Goal: Task Accomplishment & Management: Complete application form

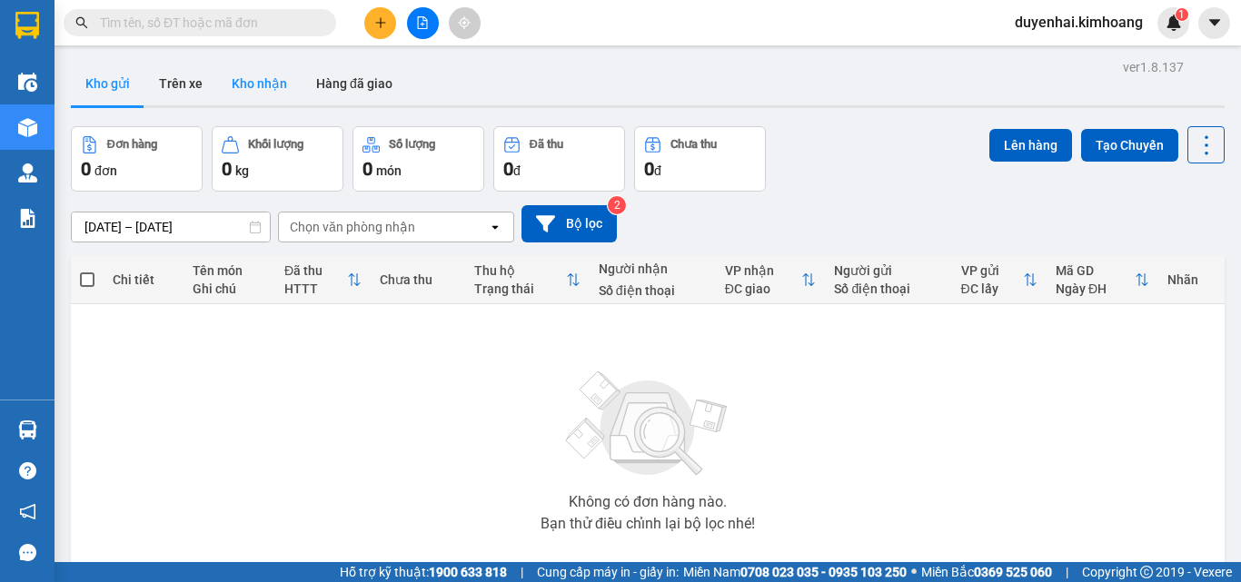
click at [266, 99] on button "Kho nhận" at bounding box center [259, 84] width 84 height 44
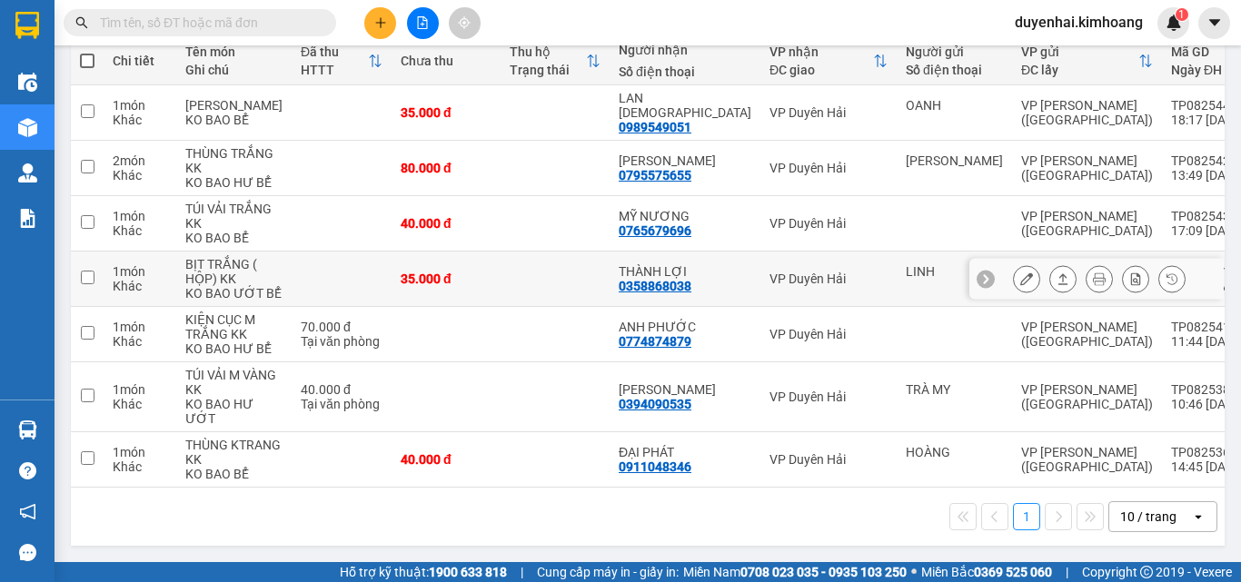
scroll to position [182, 0]
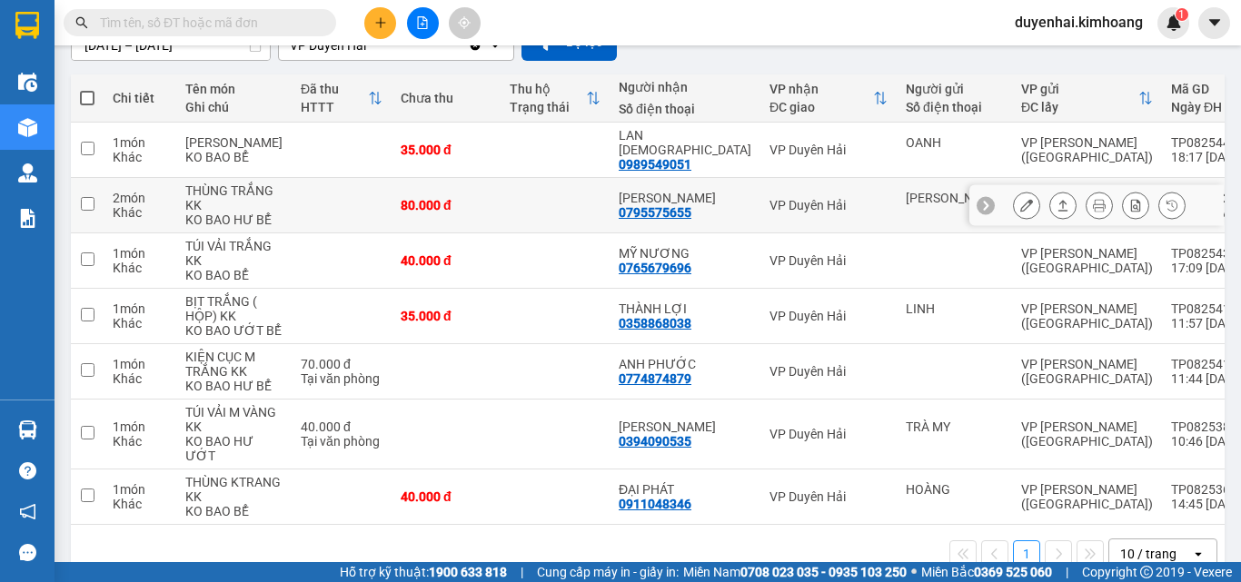
click at [1020, 212] on icon at bounding box center [1026, 205] width 13 height 13
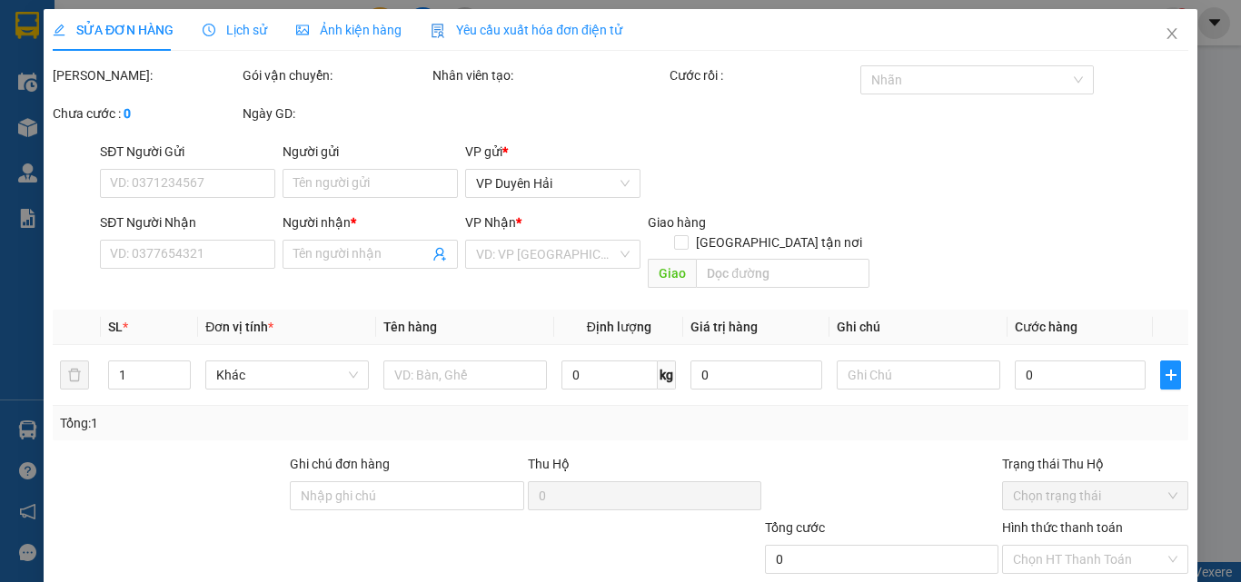
type input "PHAN TẤN THÀNH"
type input "0795575655"
type input "ANH HUY"
type input "80.000"
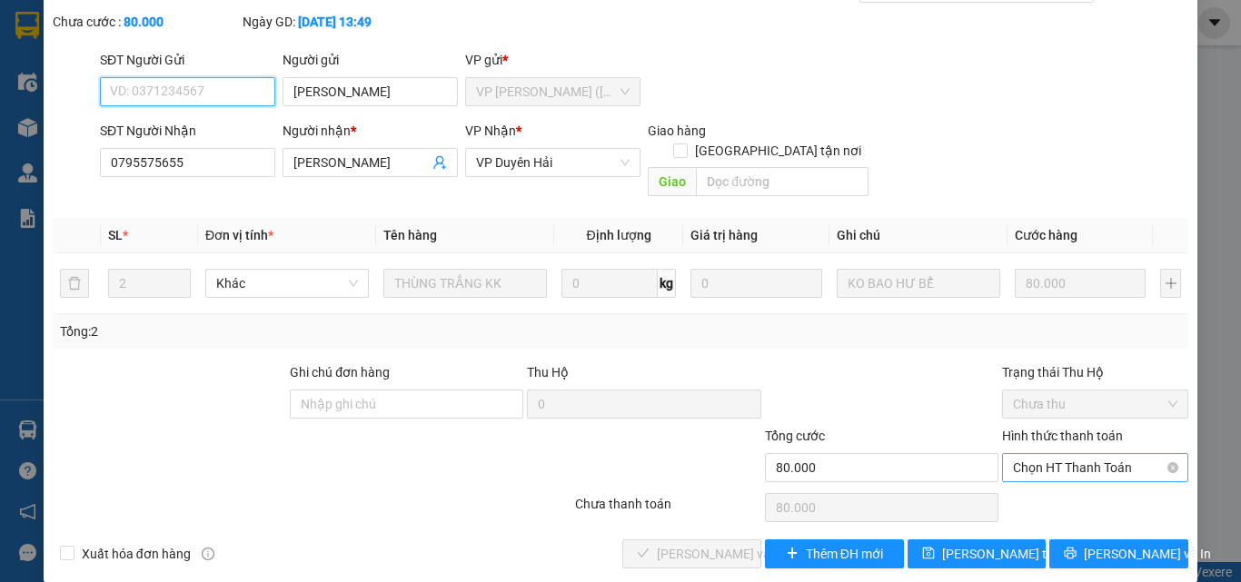
scroll to position [94, 0]
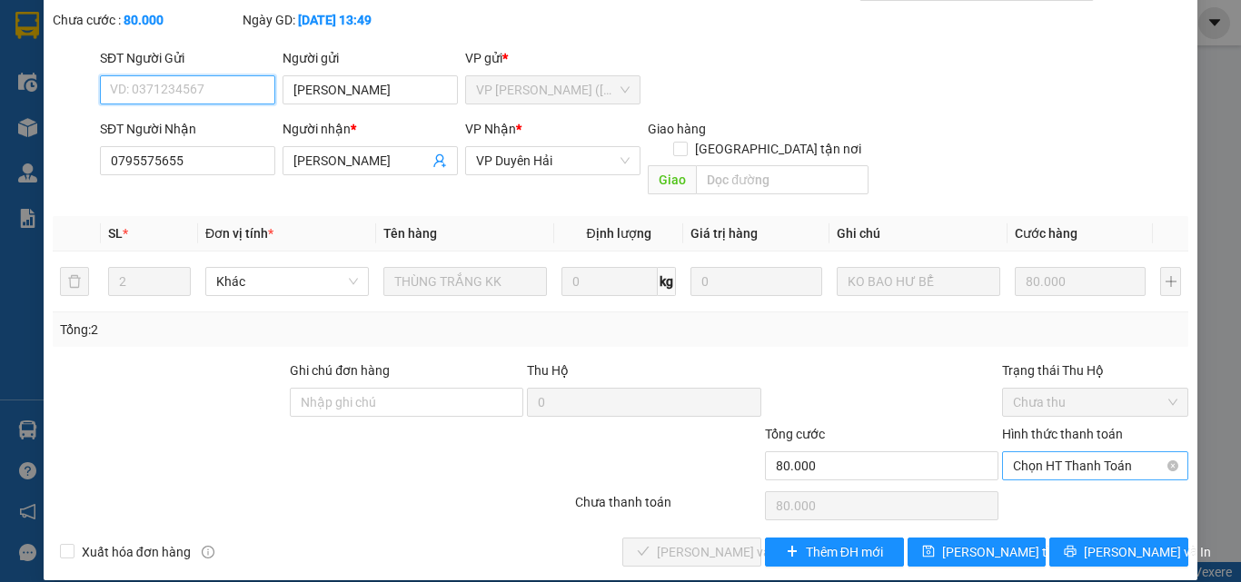
click at [1058, 452] on span "Chọn HT Thanh Toán" at bounding box center [1095, 465] width 164 height 27
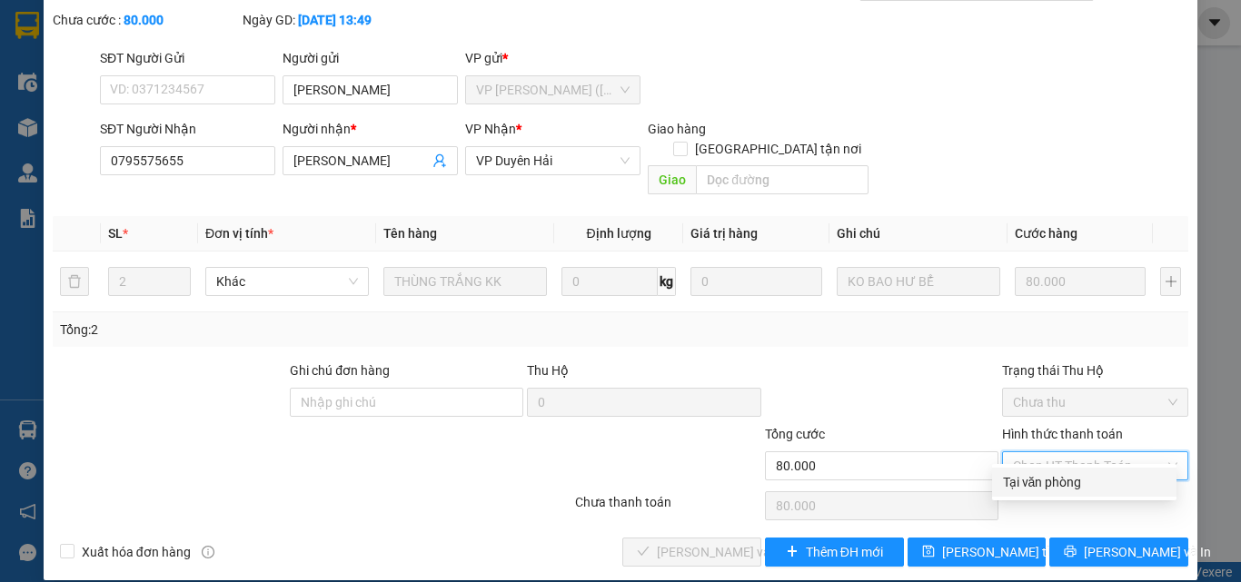
click at [1005, 482] on div "Tại văn phòng" at bounding box center [1084, 482] width 163 height 20
type input "0"
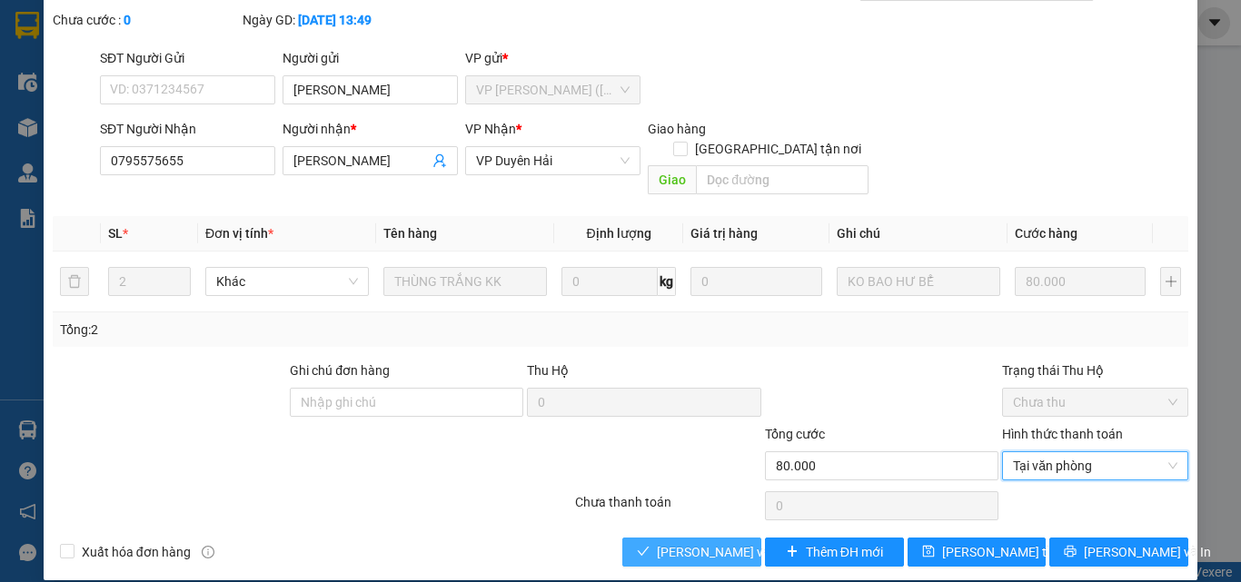
click at [727, 542] on span "[PERSON_NAME] và Giao hàng" at bounding box center [744, 552] width 174 height 20
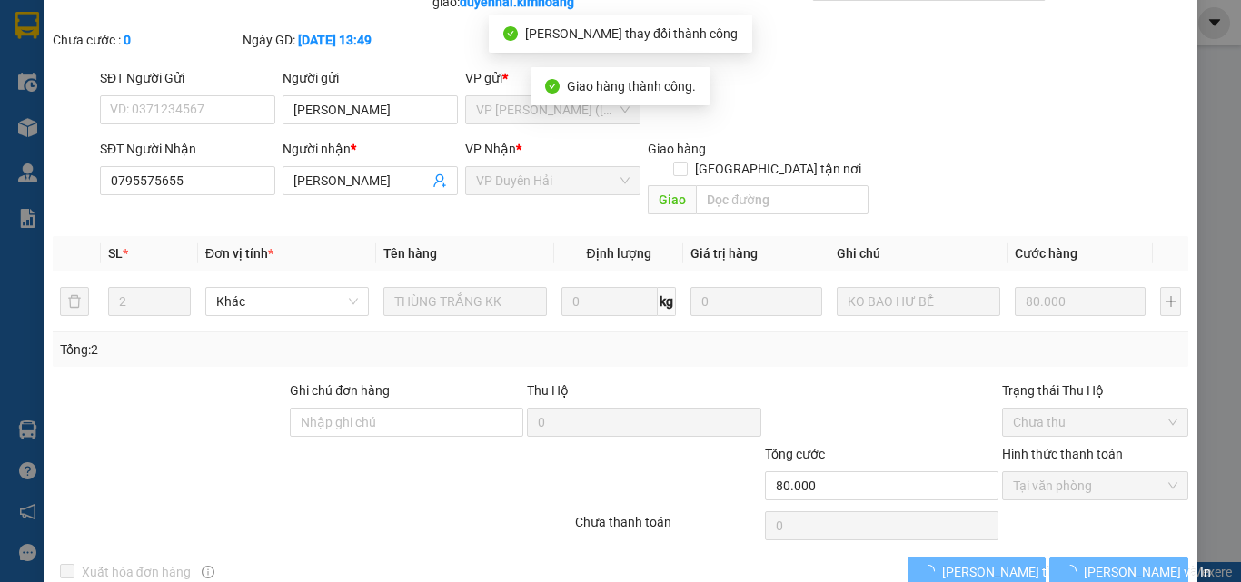
scroll to position [0, 0]
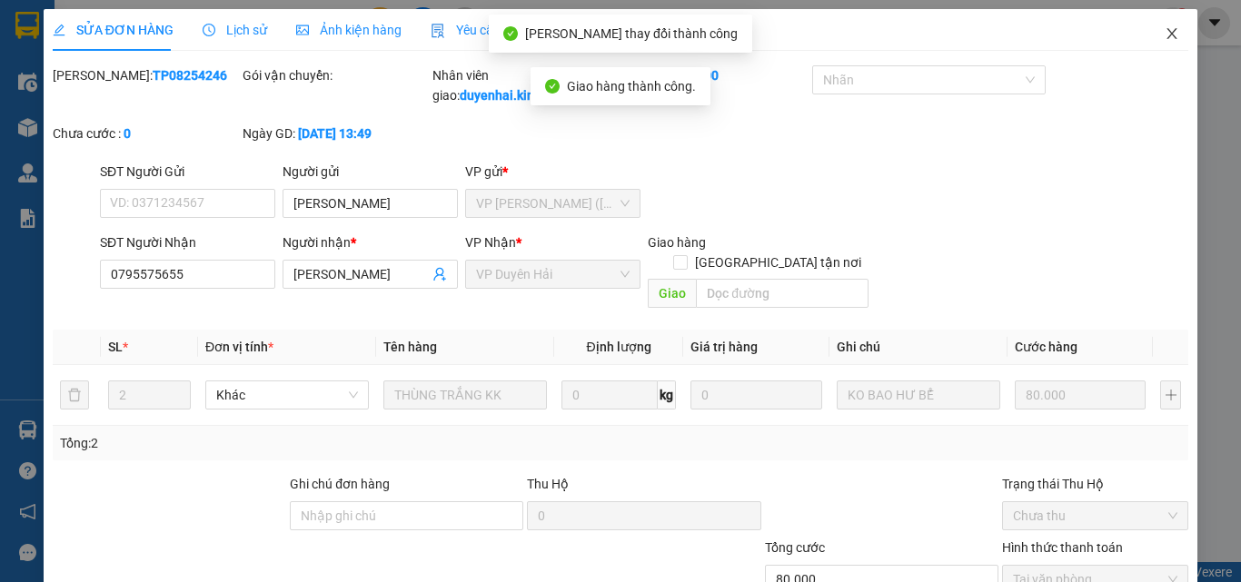
click at [1161, 42] on span "Close" at bounding box center [1171, 34] width 51 height 51
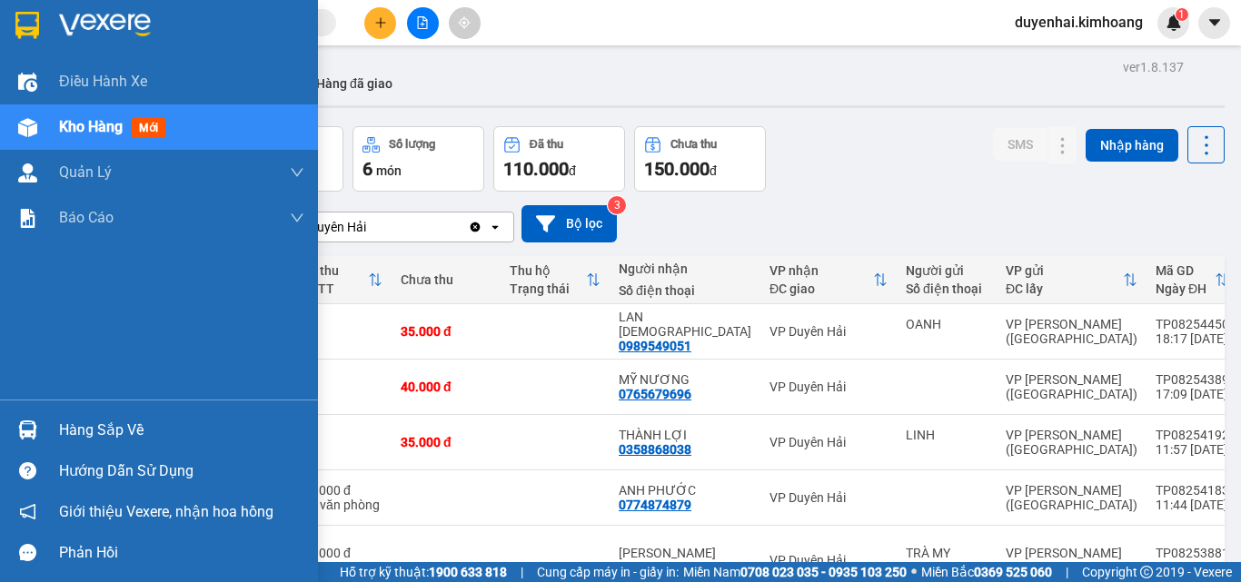
click at [62, 424] on div "Hàng sắp về" at bounding box center [181, 430] width 245 height 27
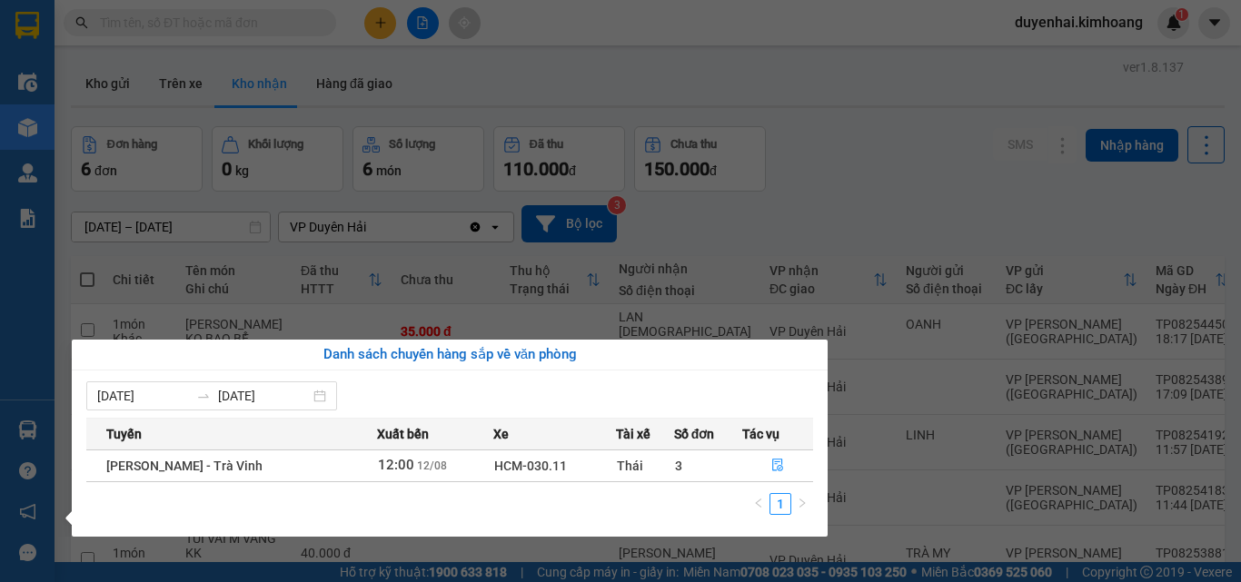
drag, startPoint x: 859, startPoint y: 185, endPoint x: 866, endPoint y: 177, distance: 10.4
click at [861, 185] on section "Kết quả tìm kiếm ( 67 ) Bộ lọc Mã ĐH Trạng thái Món hàng Thu hộ Tổng cước Chưa …" at bounding box center [620, 291] width 1241 height 582
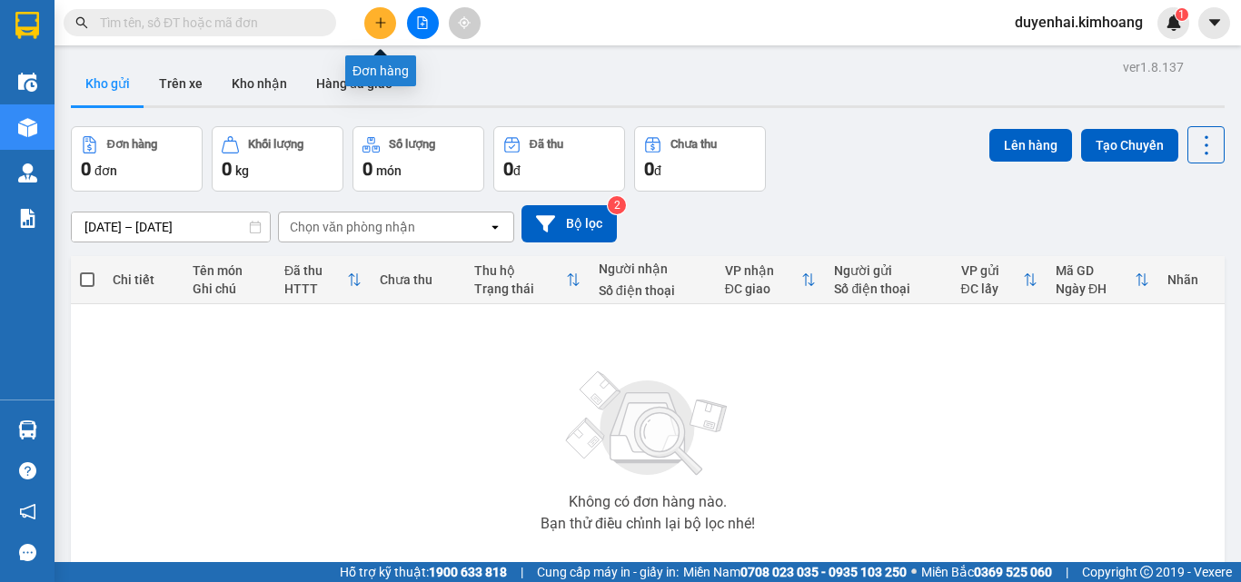
click at [384, 24] on icon "plus" at bounding box center [380, 22] width 13 height 13
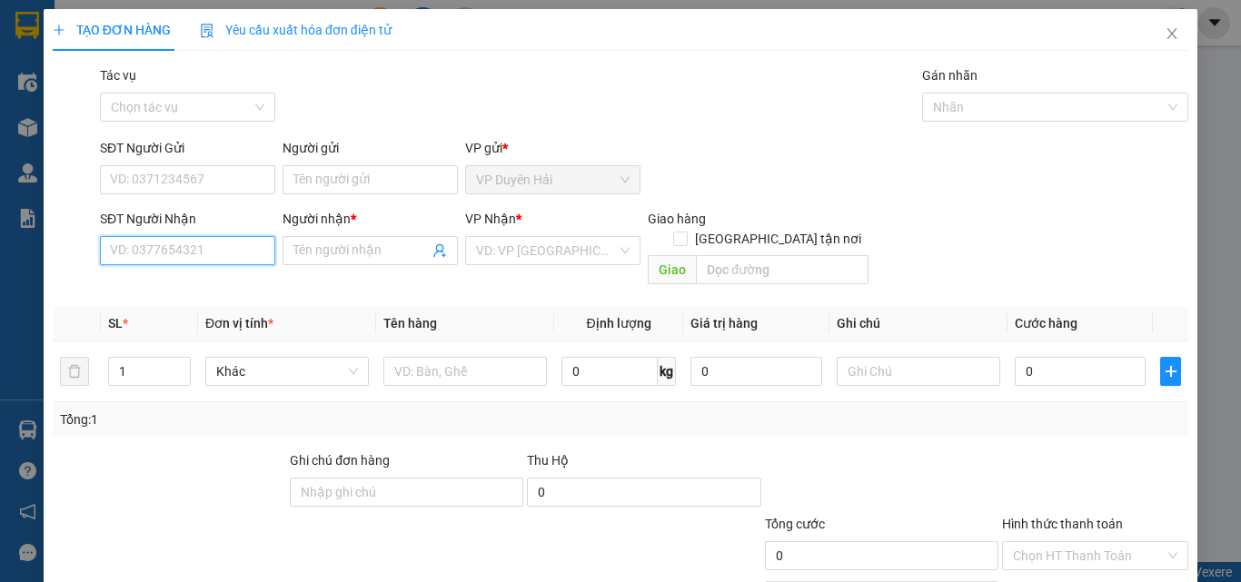
click at [245, 261] on input "SĐT Người Nhận" at bounding box center [187, 250] width 175 height 29
type input "0397201848"
click at [173, 287] on div "0397201848 - PHÚ" at bounding box center [186, 287] width 152 height 20
type input "PHÚ"
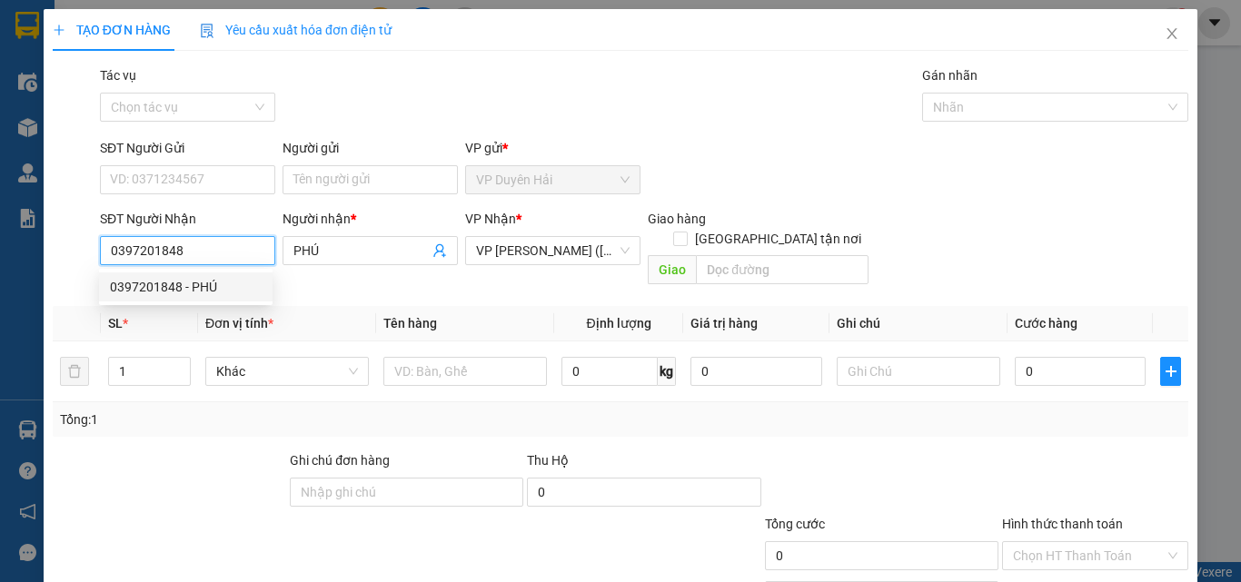
type input "40.000"
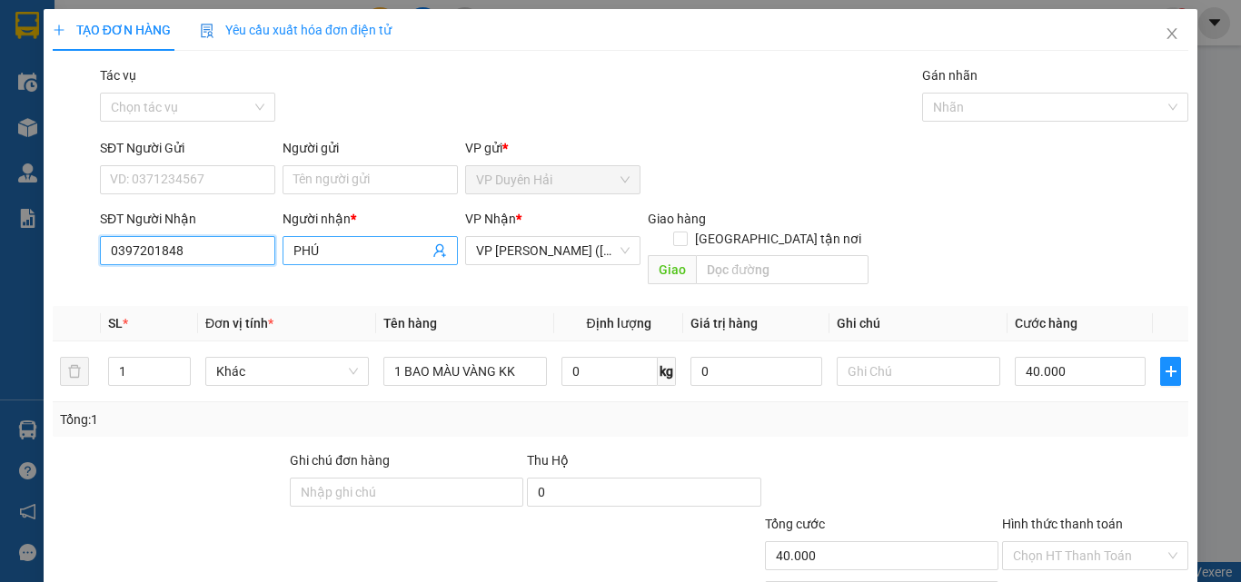
type input "0397201848"
click at [293, 247] on input "PHÚ" at bounding box center [360, 251] width 135 height 20
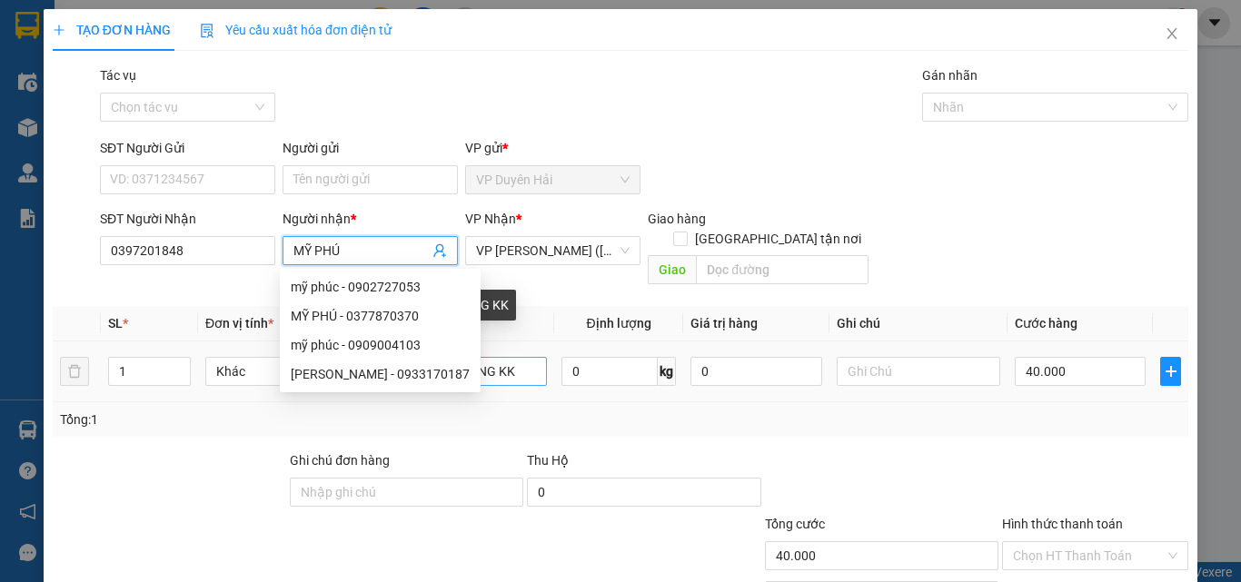
type input "MỸ PHÚ"
click at [529, 357] on input "1 BAO MÀU VÀNG KK" at bounding box center [464, 371] width 163 height 29
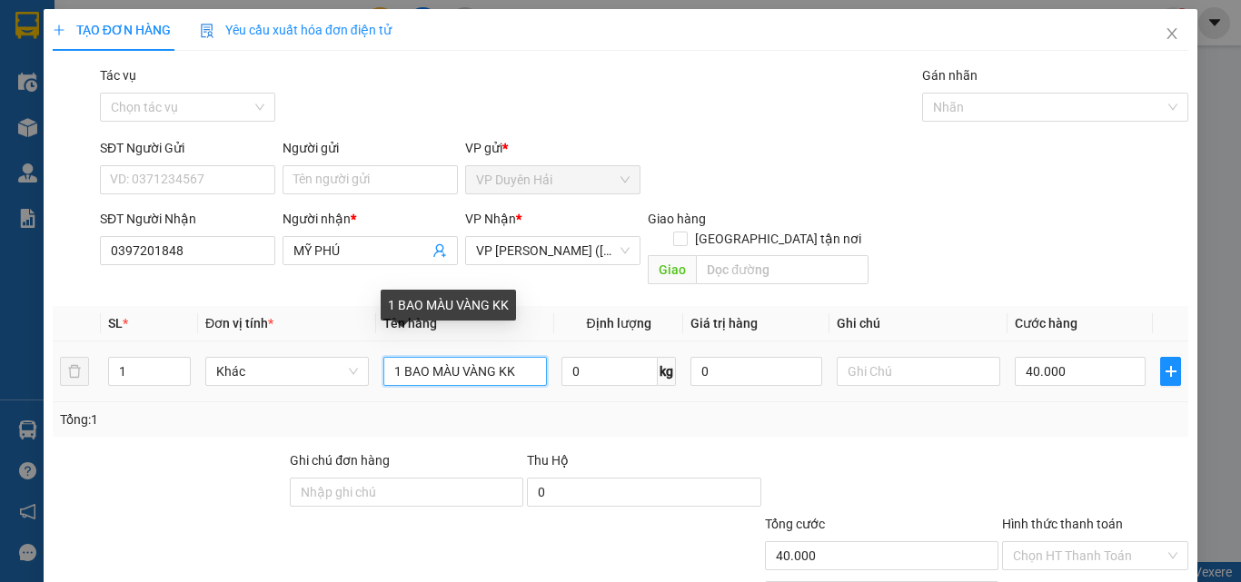
click at [490, 357] on input "1 BAO MÀU VÀNG KK" at bounding box center [464, 371] width 163 height 29
click at [397, 357] on input "1THÙNG MÚT TRẮNG KK" at bounding box center [464, 371] width 163 height 29
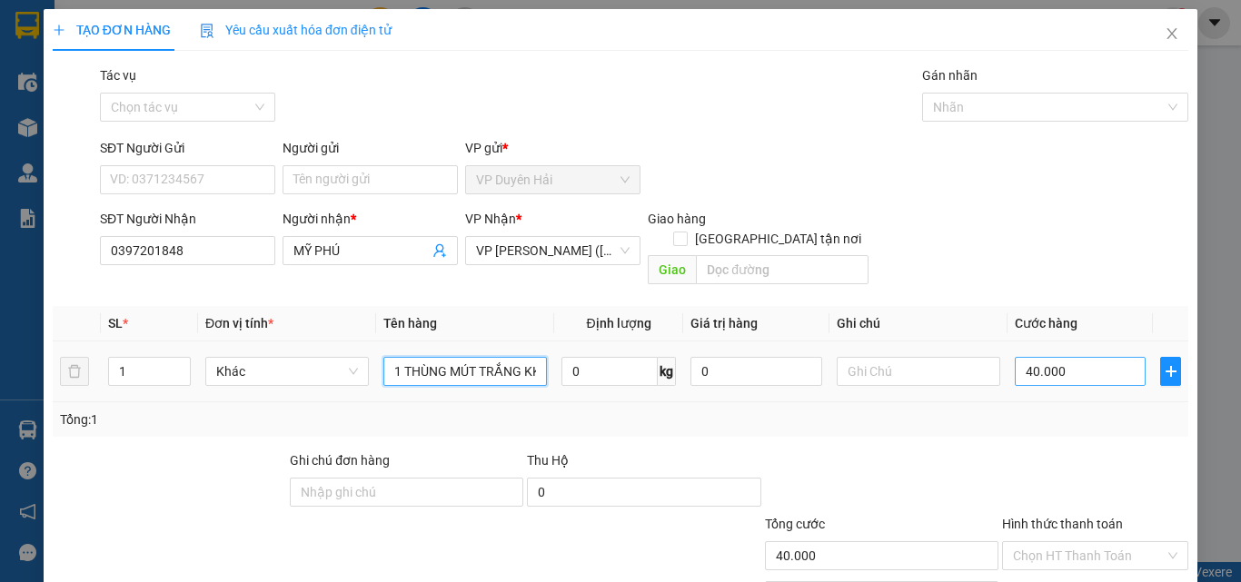
type input "1 THÙNG MÚT TRẮNG KK"
click at [1106, 357] on input "40.000" at bounding box center [1079, 371] width 131 height 29
type input "0"
click at [1014, 357] on input "0" at bounding box center [1079, 371] width 131 height 29
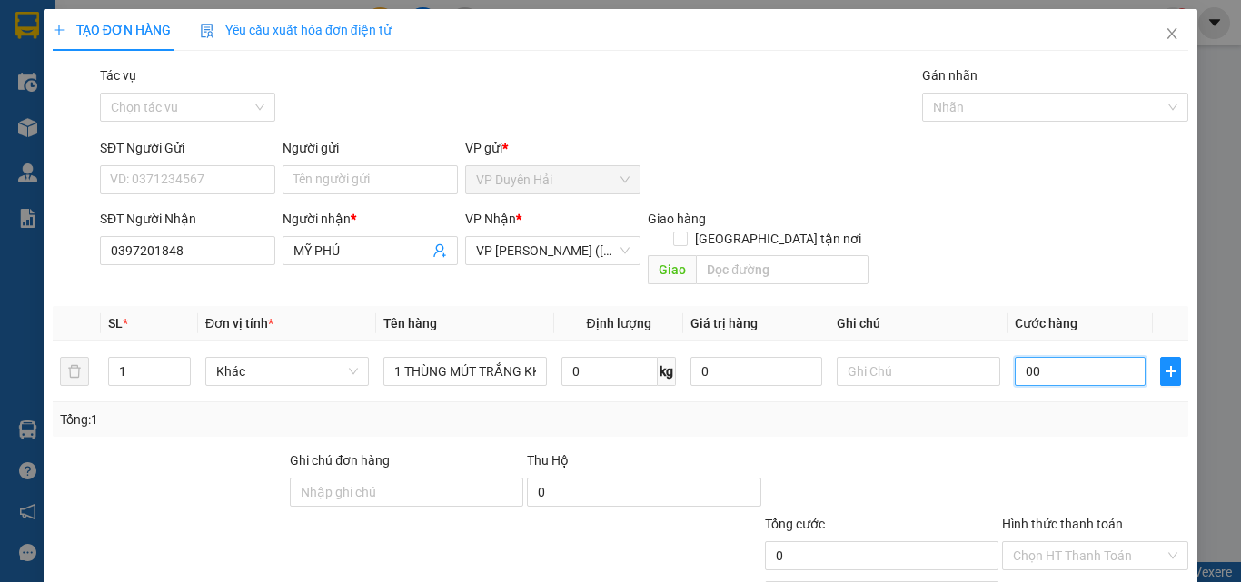
type input "0"
type input "50"
type input "50.000"
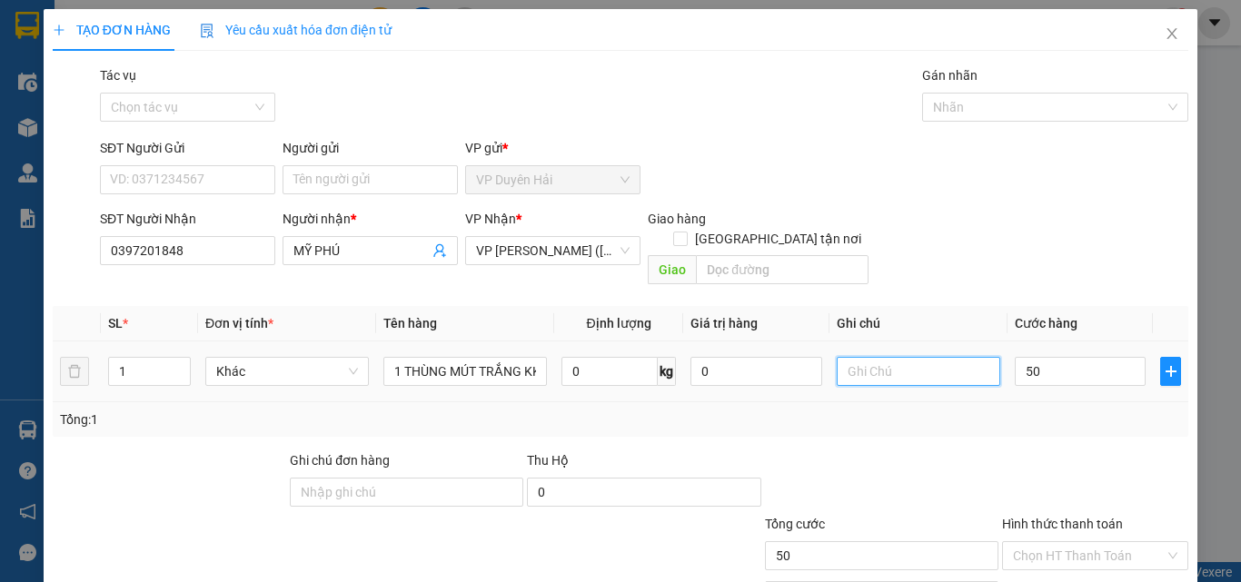
type input "50.000"
click at [864, 358] on input "text" at bounding box center [917, 371] width 163 height 29
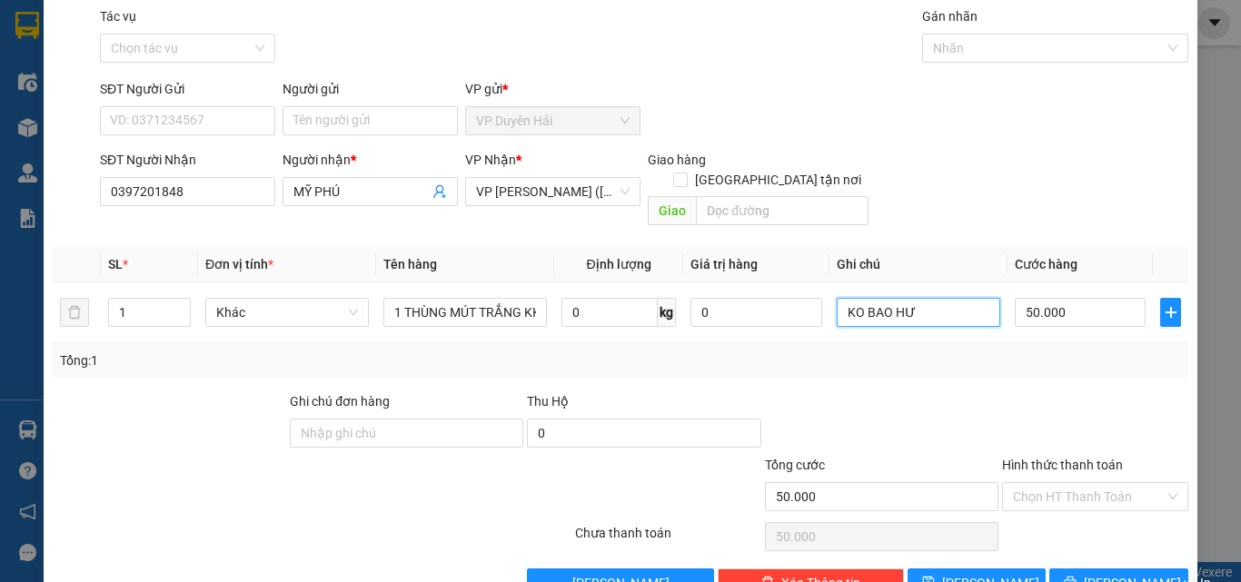
scroll to position [90, 0]
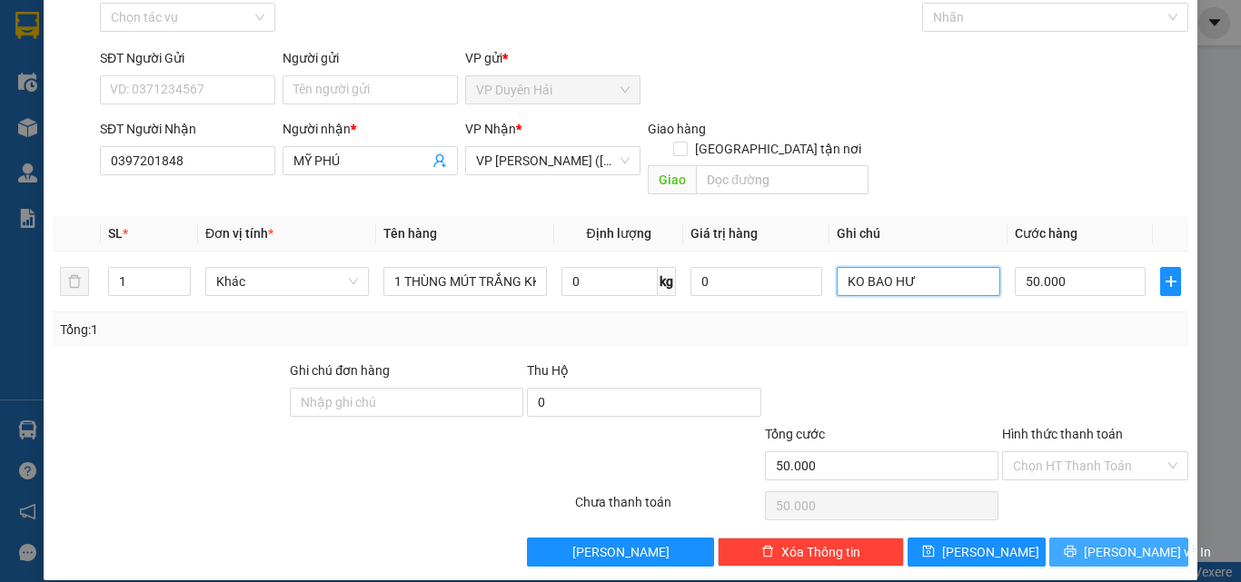
type input "KO BAO HƯ"
click at [1076, 546] on icon "printer" at bounding box center [1070, 552] width 12 height 12
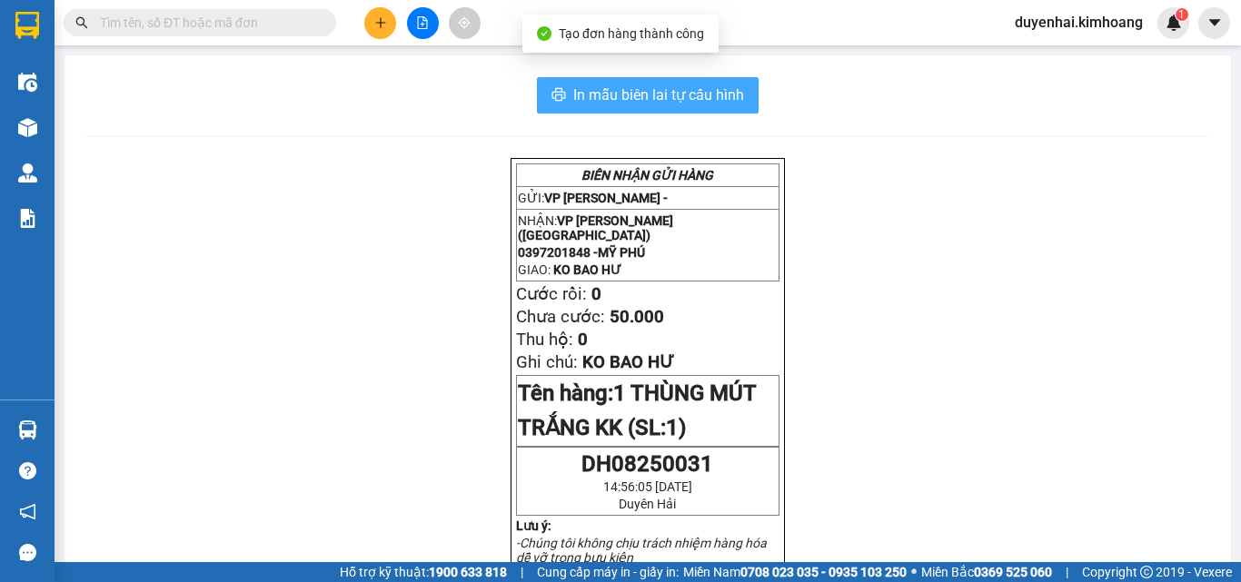
click at [682, 92] on span "In mẫu biên lai tự cấu hình" at bounding box center [658, 95] width 171 height 23
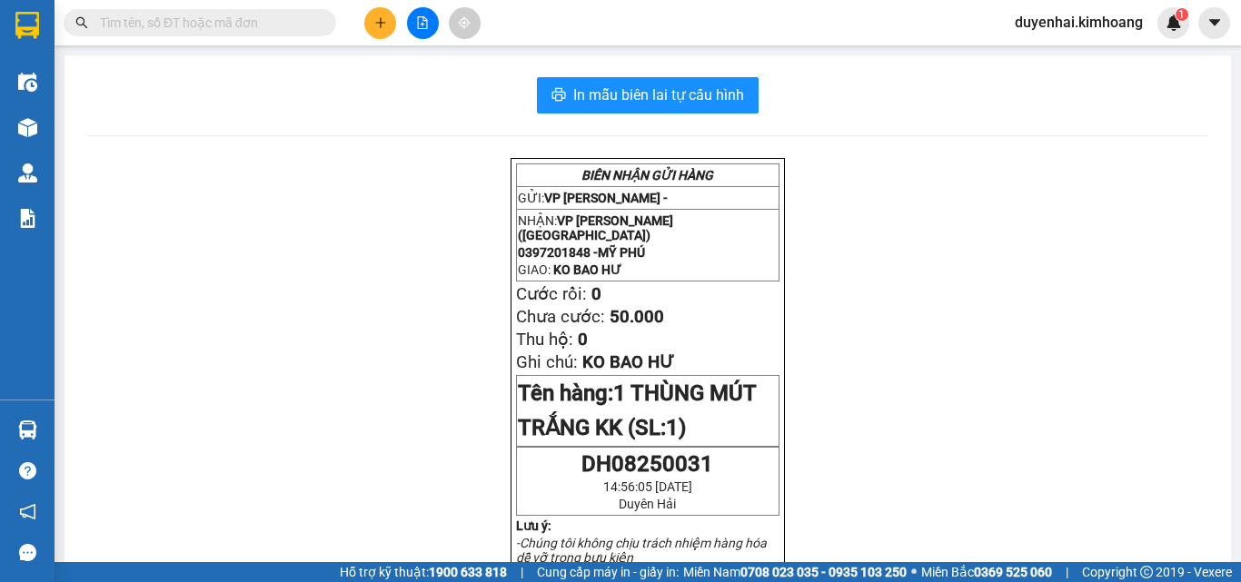
scroll to position [91, 0]
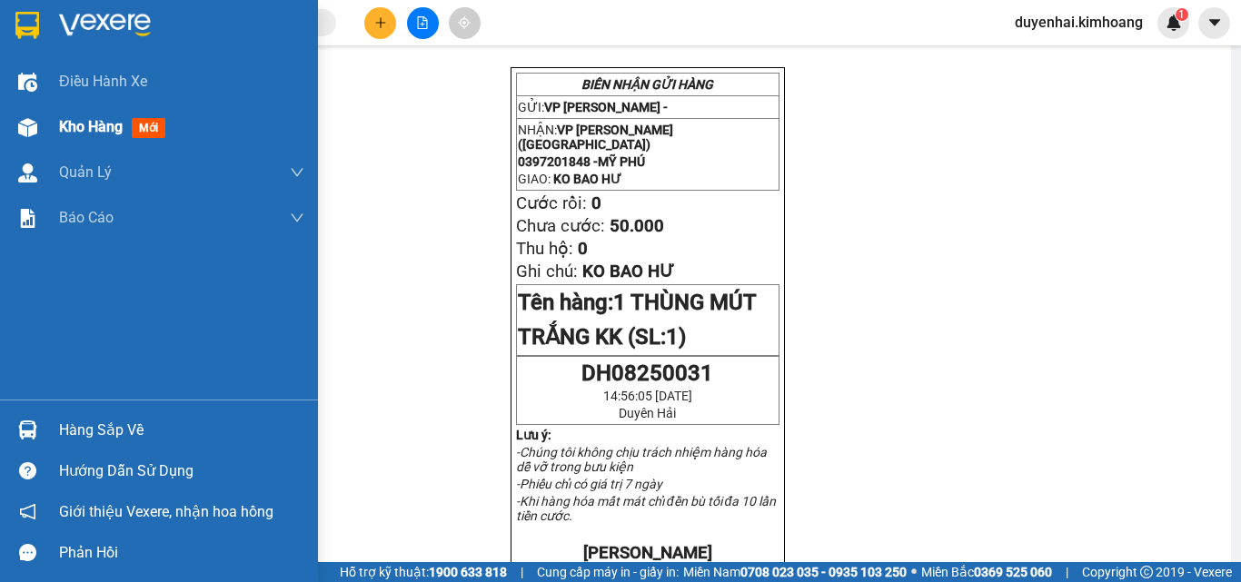
click at [64, 131] on span "Kho hàng" at bounding box center [91, 126] width 64 height 17
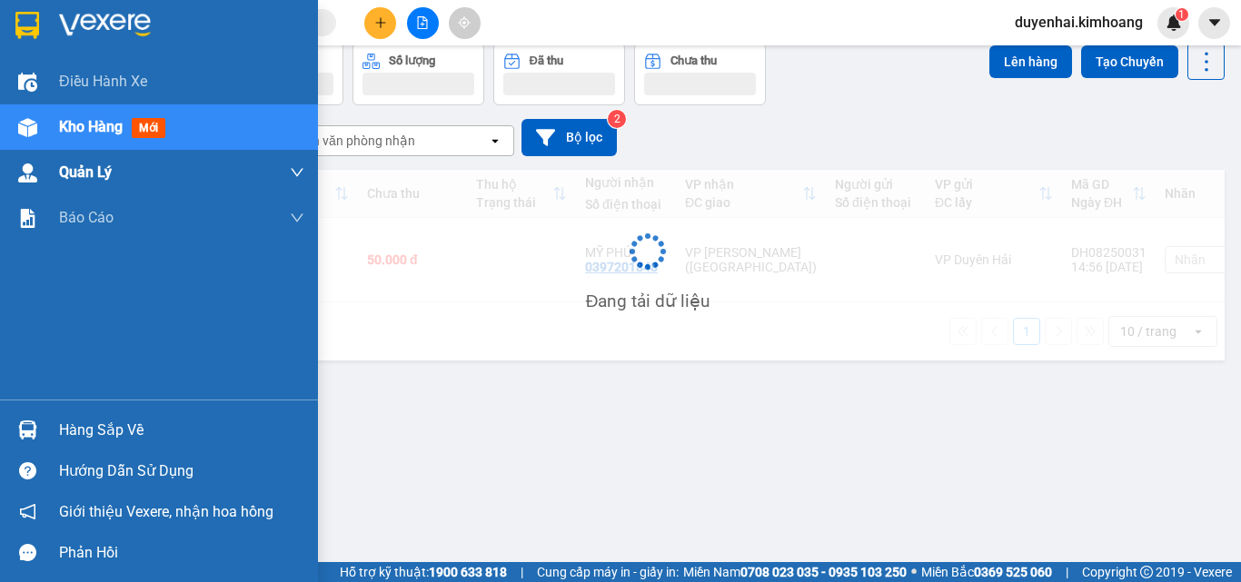
scroll to position [84, 0]
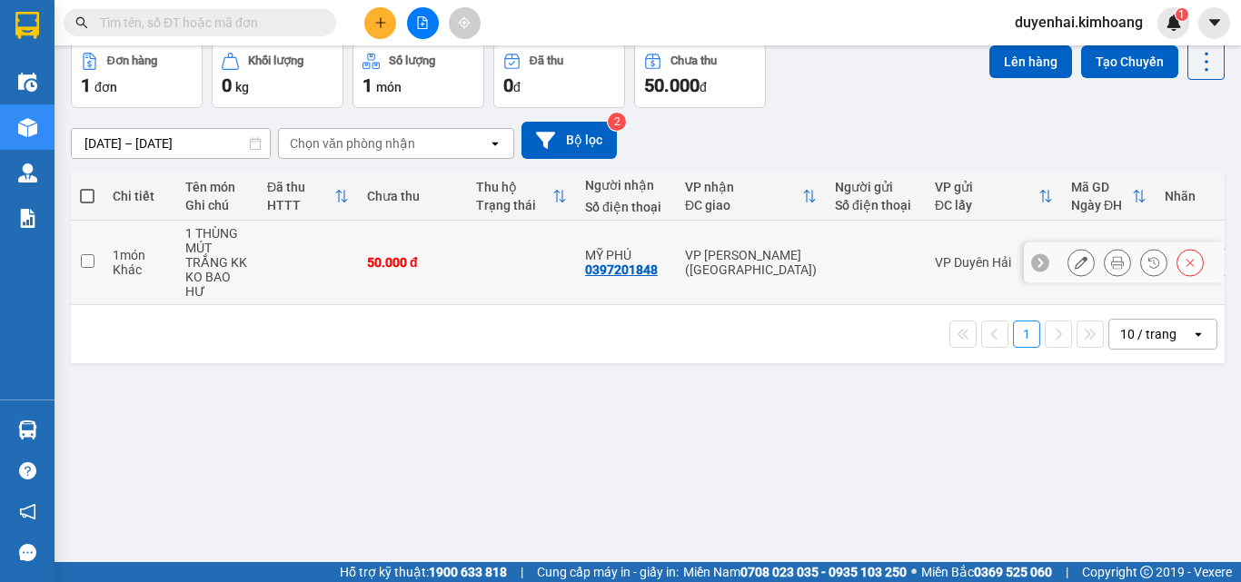
click at [90, 260] on input "checkbox" at bounding box center [88, 261] width 14 height 14
checkbox input "true"
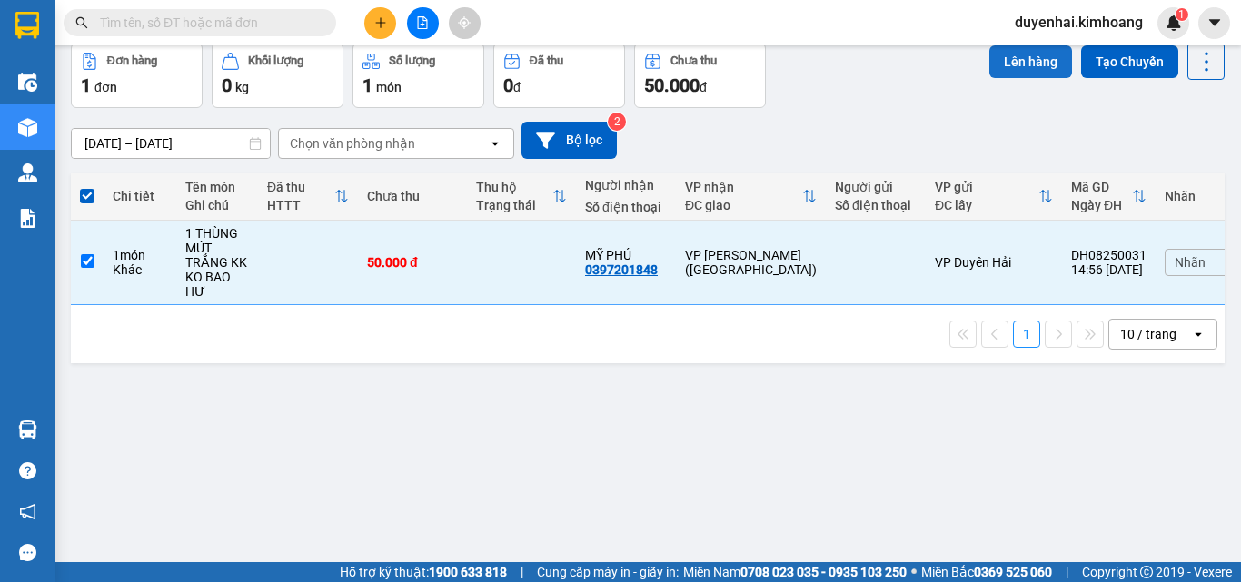
click at [1018, 57] on button "Lên hàng" at bounding box center [1030, 61] width 83 height 33
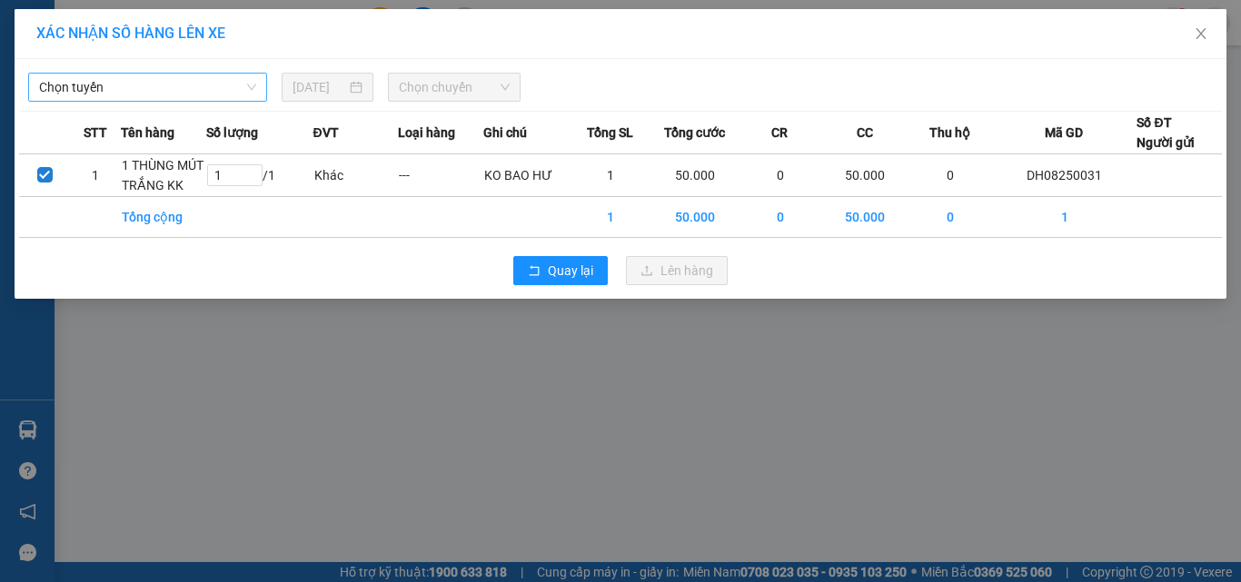
click at [159, 90] on span "Chọn tuyến" at bounding box center [147, 87] width 217 height 27
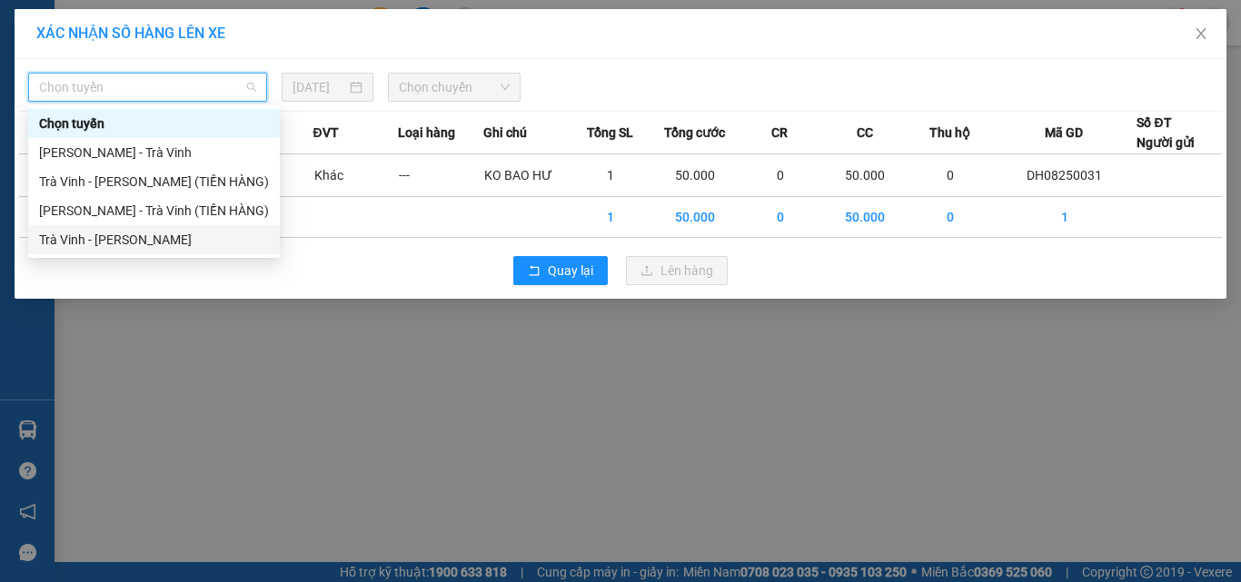
click at [168, 244] on div "Trà Vinh - [PERSON_NAME]" at bounding box center [154, 240] width 230 height 20
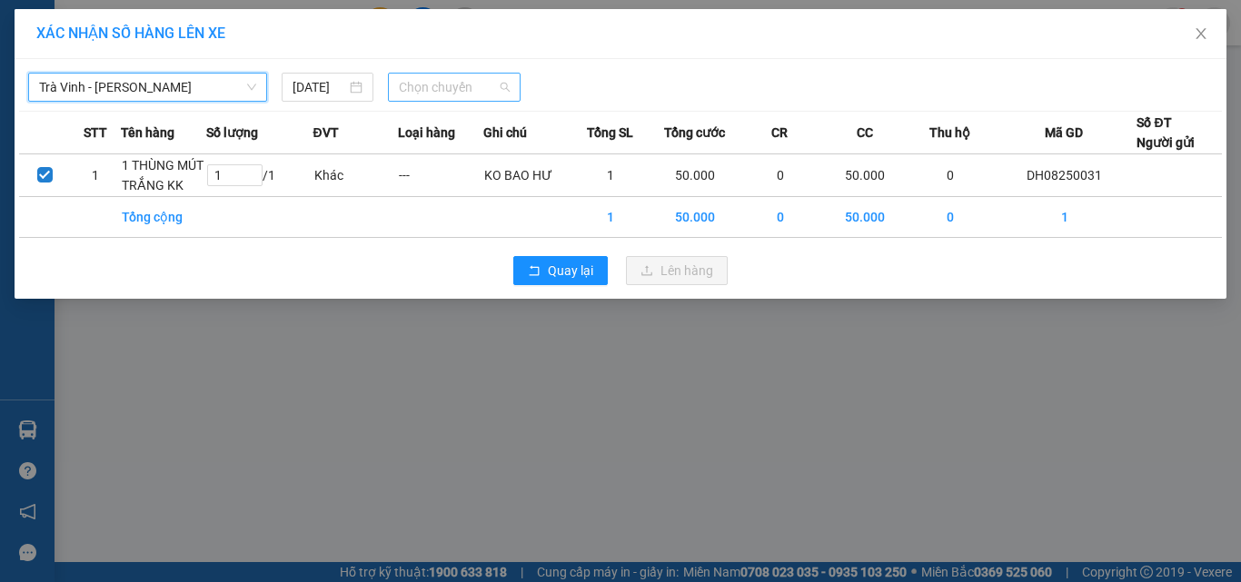
click at [459, 83] on span "Chọn chuyến" at bounding box center [455, 87] width 112 height 27
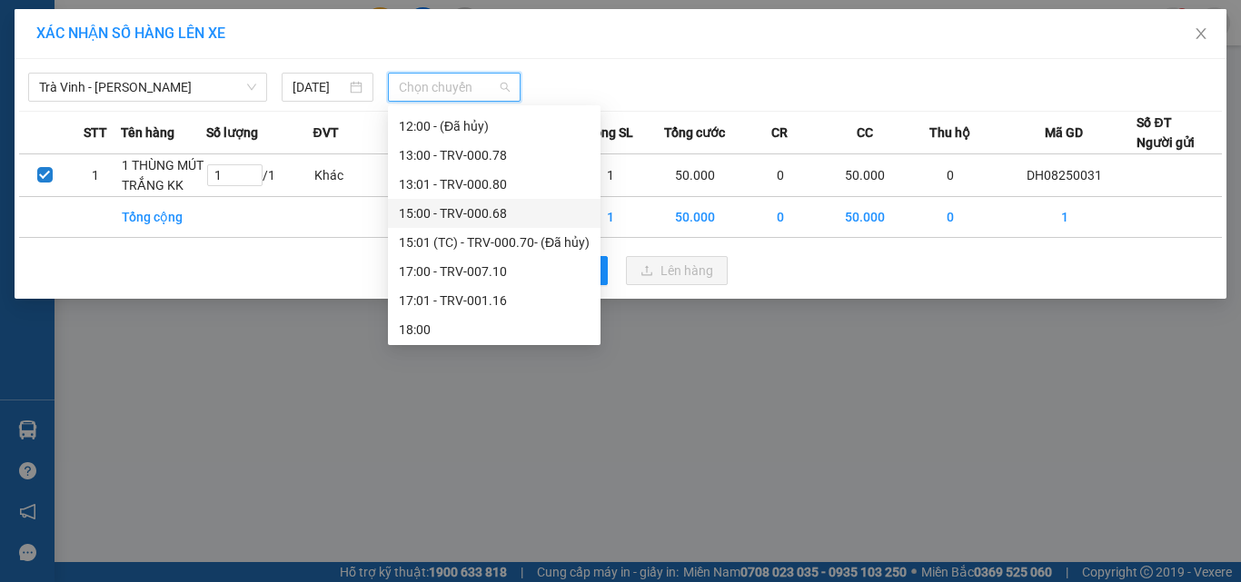
scroll to position [581, 0]
click at [435, 302] on div "17:01 - TRV-001.16" at bounding box center [494, 298] width 191 height 20
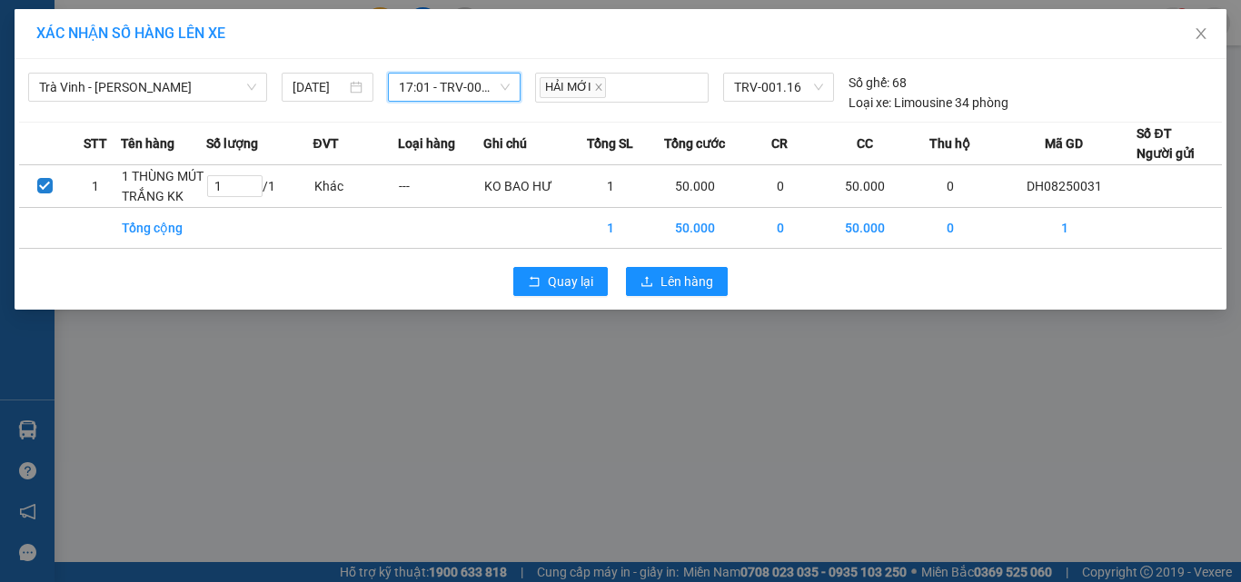
click at [457, 94] on span "17:01 - TRV-001.16" at bounding box center [455, 87] width 112 height 27
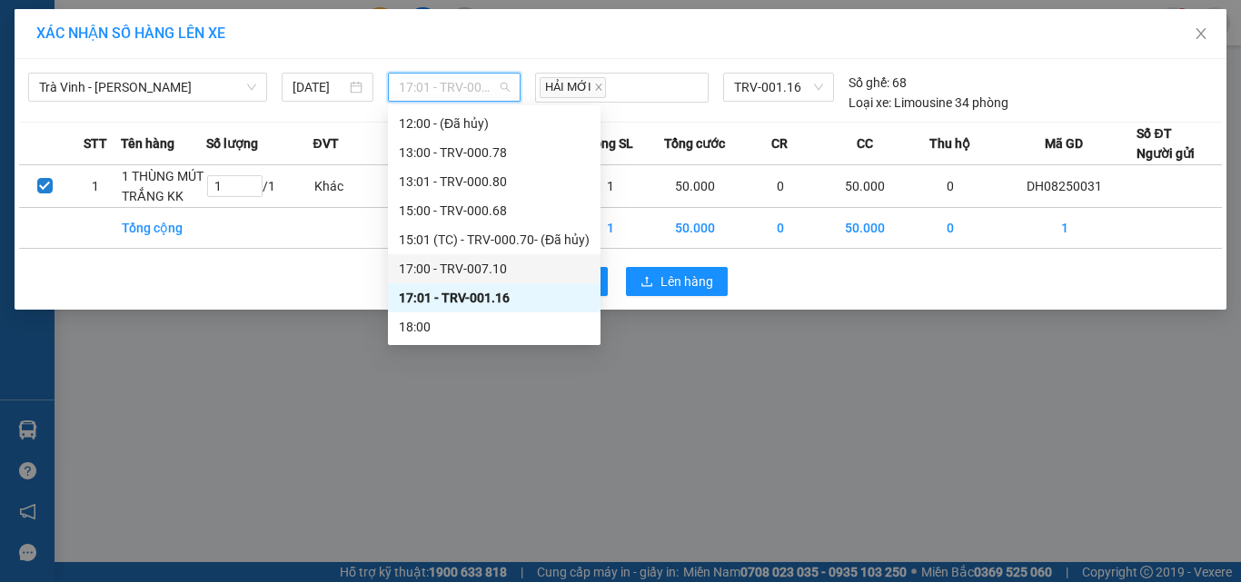
click at [501, 270] on div "17:00 - TRV-007.10" at bounding box center [494, 269] width 191 height 20
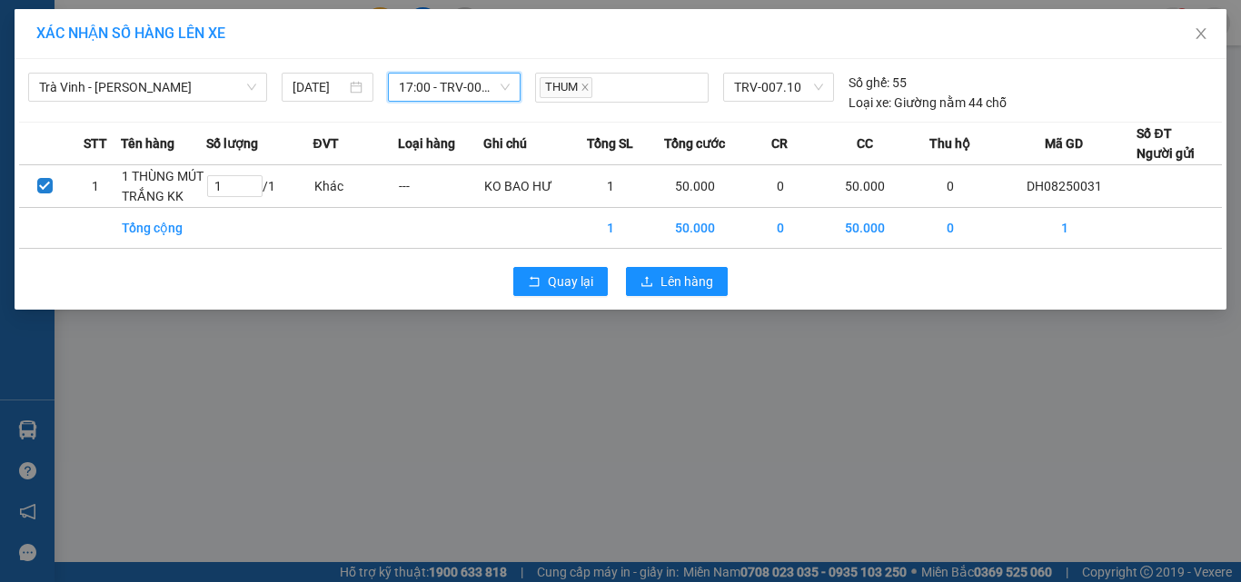
click at [470, 84] on span "17:00 - TRV-007.10" at bounding box center [455, 87] width 112 height 27
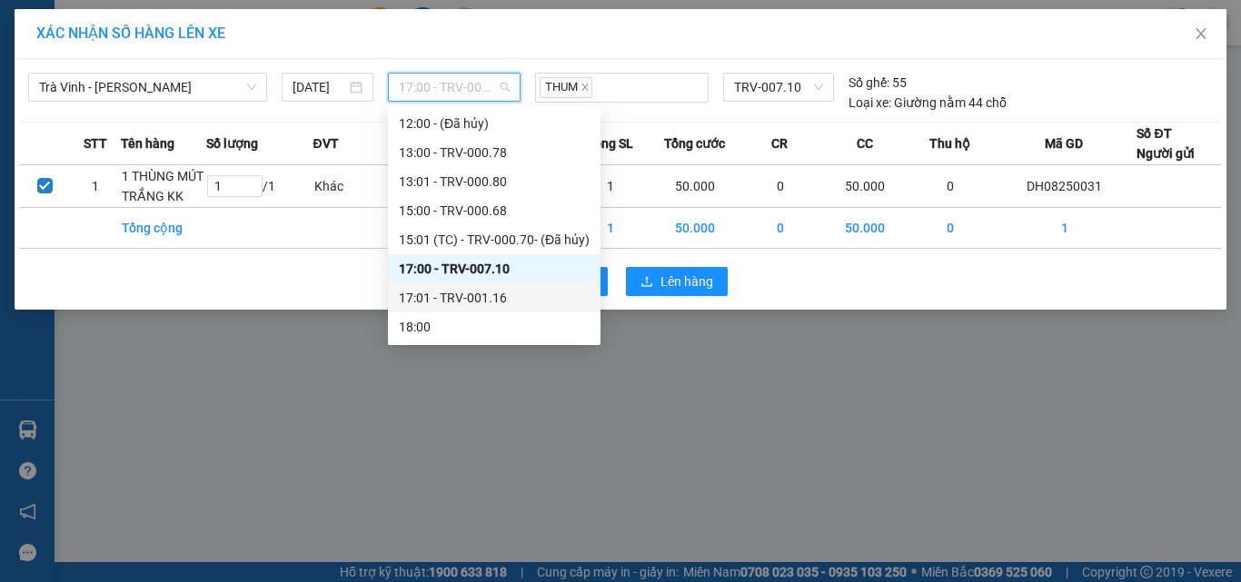
click at [486, 299] on div "17:01 - TRV-001.16" at bounding box center [494, 298] width 191 height 20
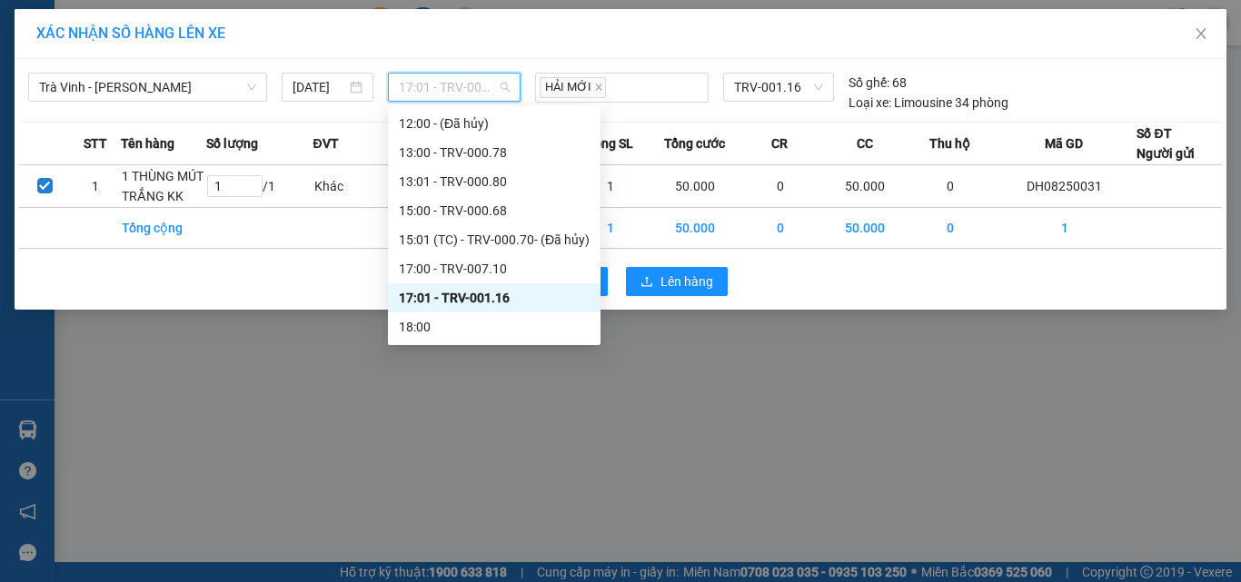
click at [445, 89] on span "17:01 - TRV-001.16" at bounding box center [455, 87] width 112 height 27
click at [449, 272] on div "17:00 - TRV-007.10" at bounding box center [494, 269] width 191 height 20
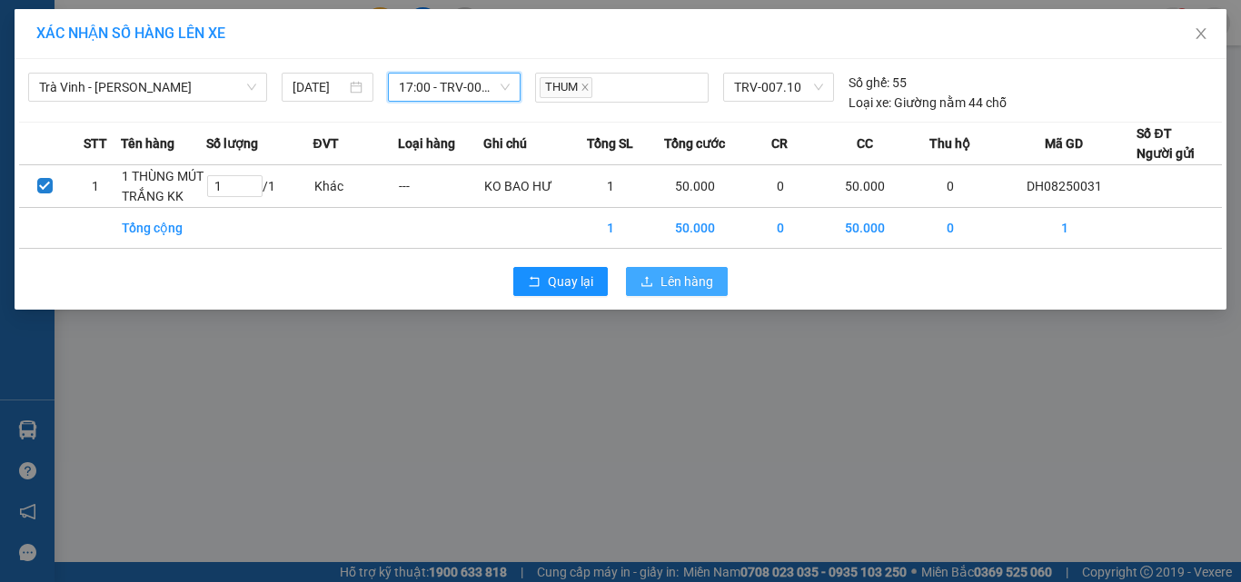
click at [688, 283] on span "Lên hàng" at bounding box center [686, 282] width 53 height 20
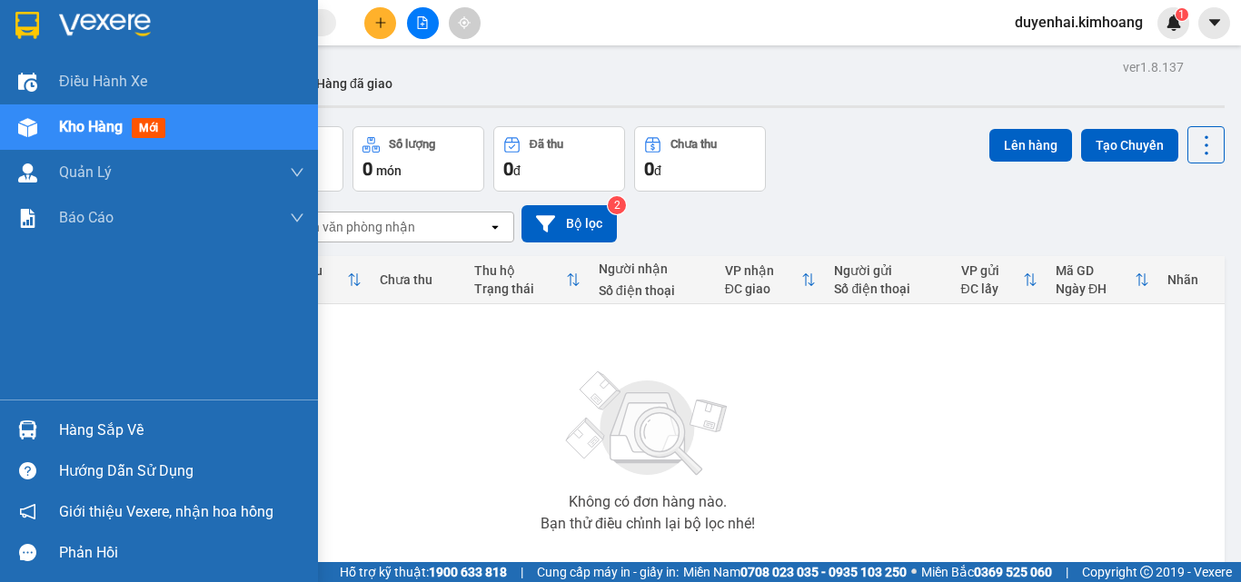
click at [114, 422] on div "Hàng sắp về" at bounding box center [181, 430] width 245 height 27
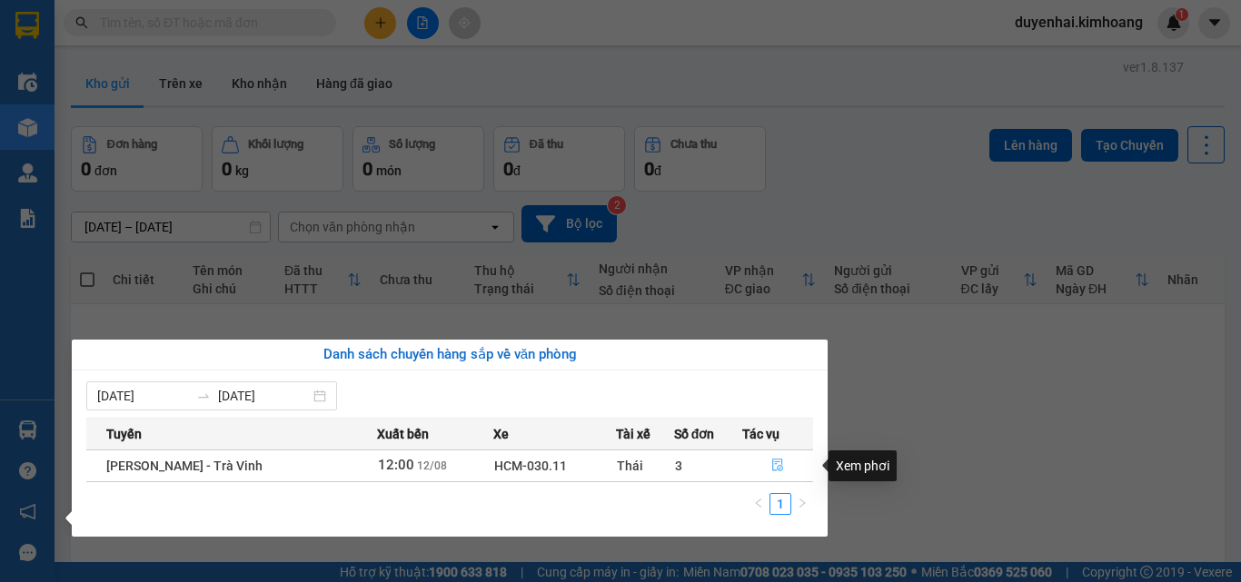
click at [777, 467] on icon "file-done" at bounding box center [777, 465] width 13 height 13
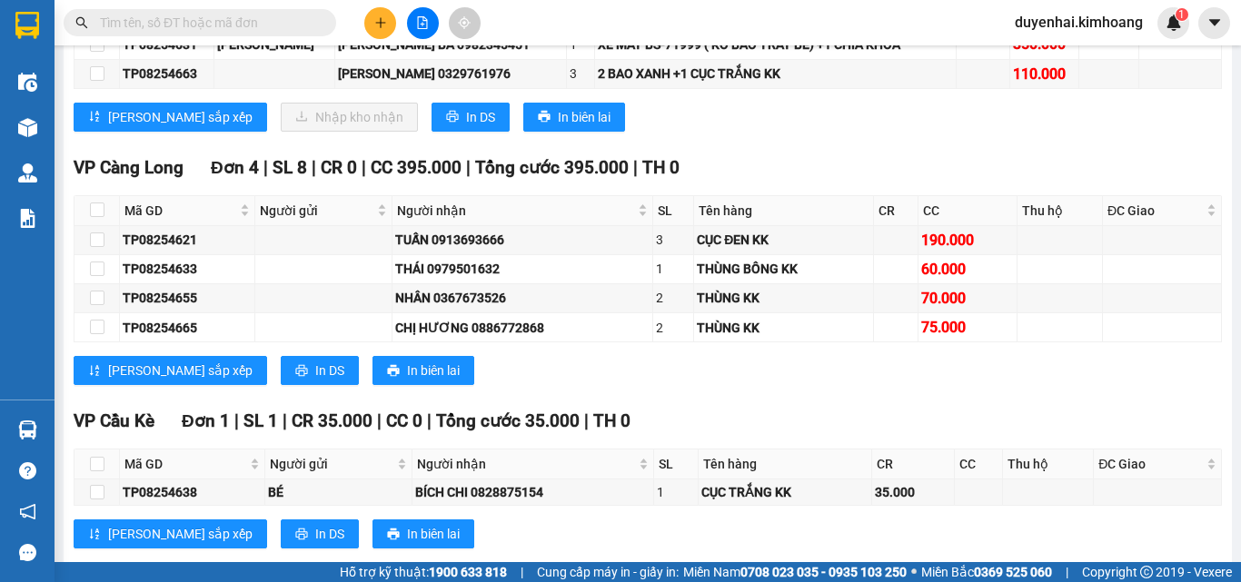
scroll to position [2414, 0]
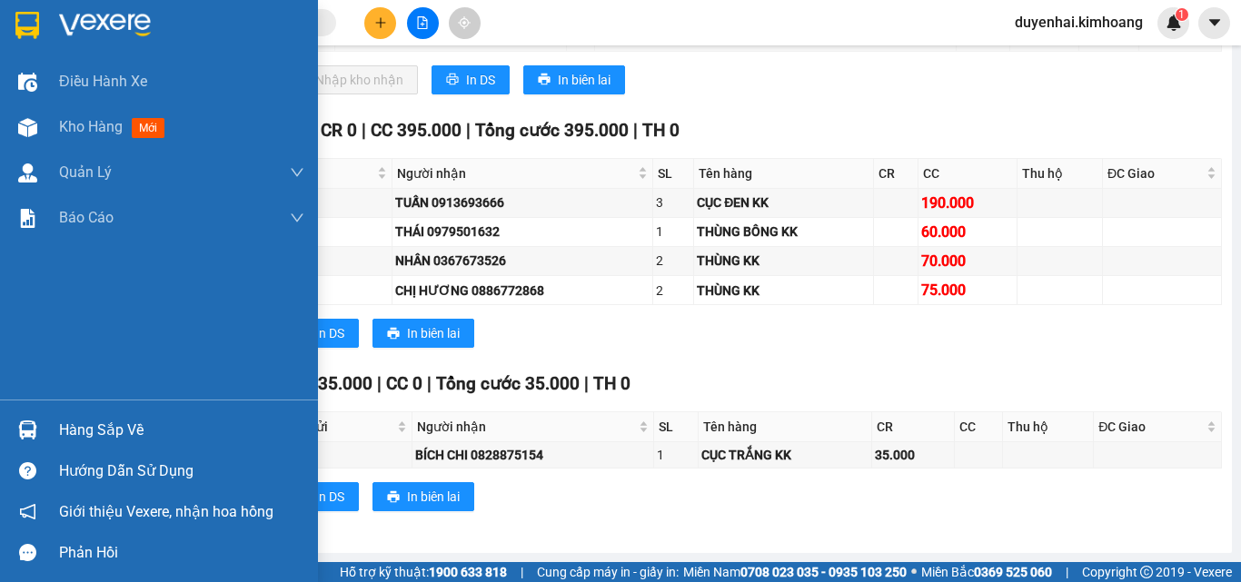
click at [90, 438] on div "Hàng sắp về" at bounding box center [181, 430] width 245 height 27
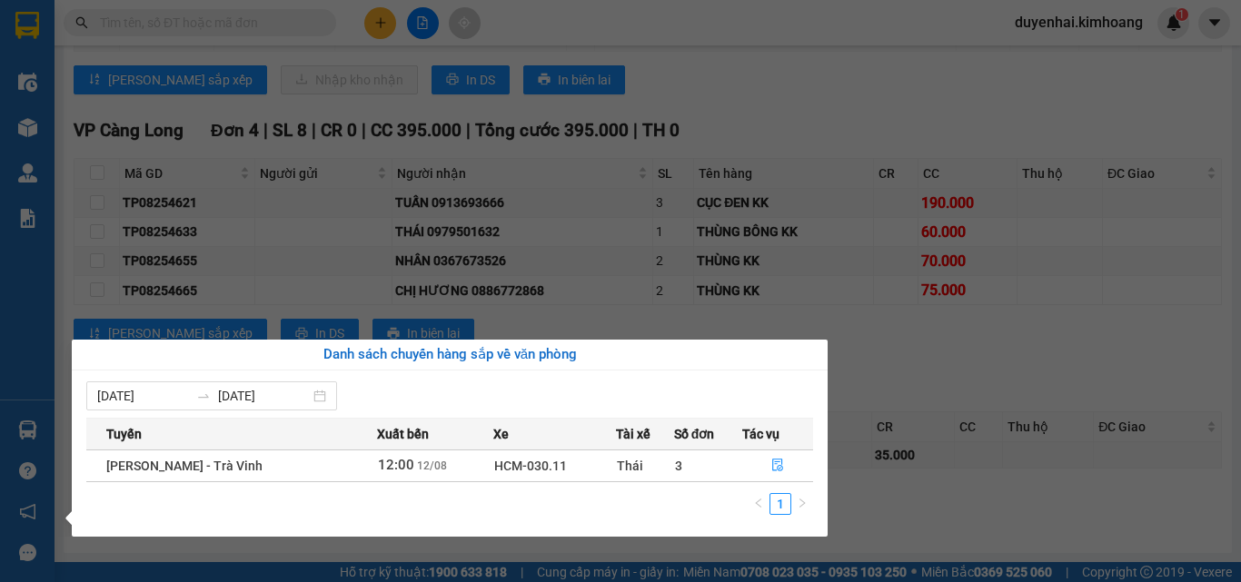
click at [466, 318] on section "Kết quả tìm kiếm ( 0 ) Bộ lọc No Data duyenhai.kimhoang 1 Điều hành xe Kho hàng…" at bounding box center [620, 291] width 1241 height 582
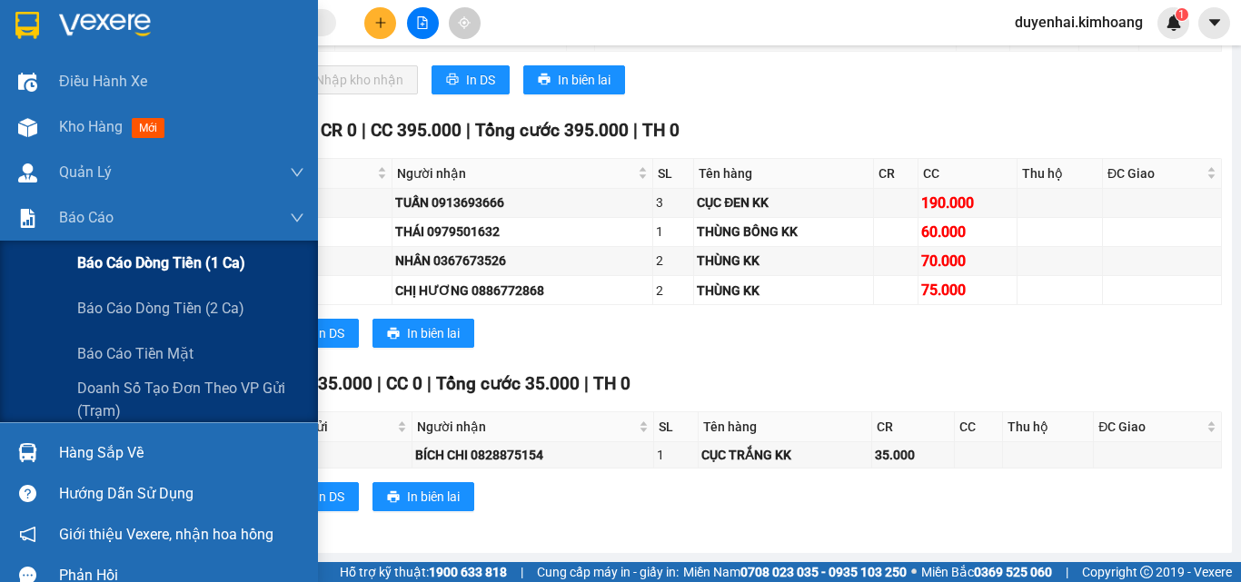
click at [144, 261] on span "Báo cáo dòng tiền (1 ca)" at bounding box center [161, 263] width 168 height 23
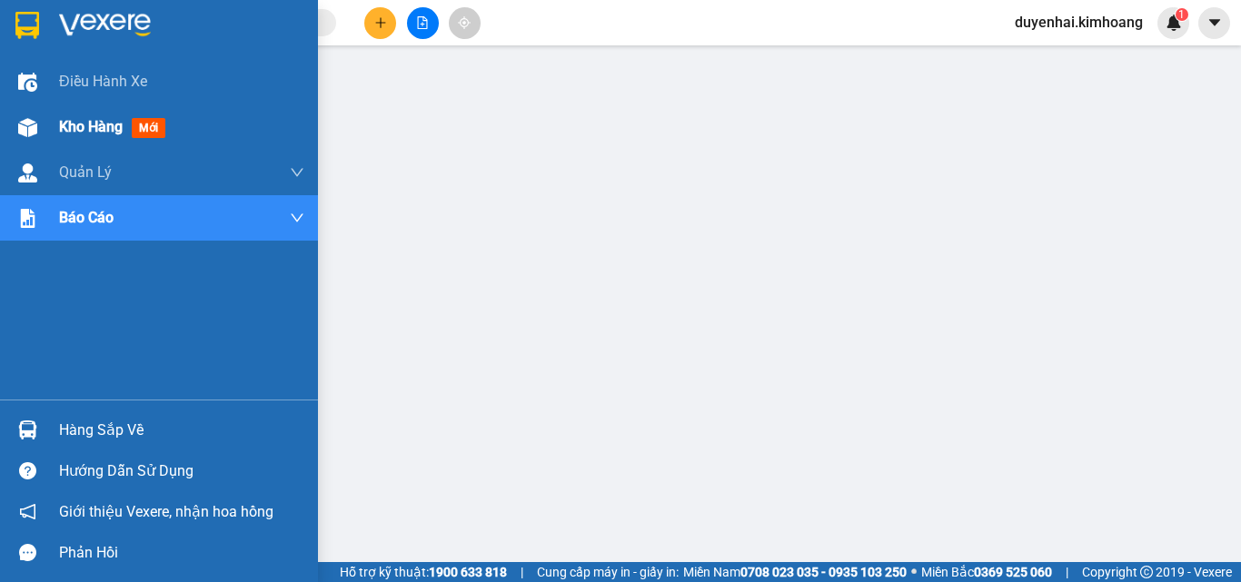
click at [91, 127] on span "Kho hàng" at bounding box center [91, 126] width 64 height 17
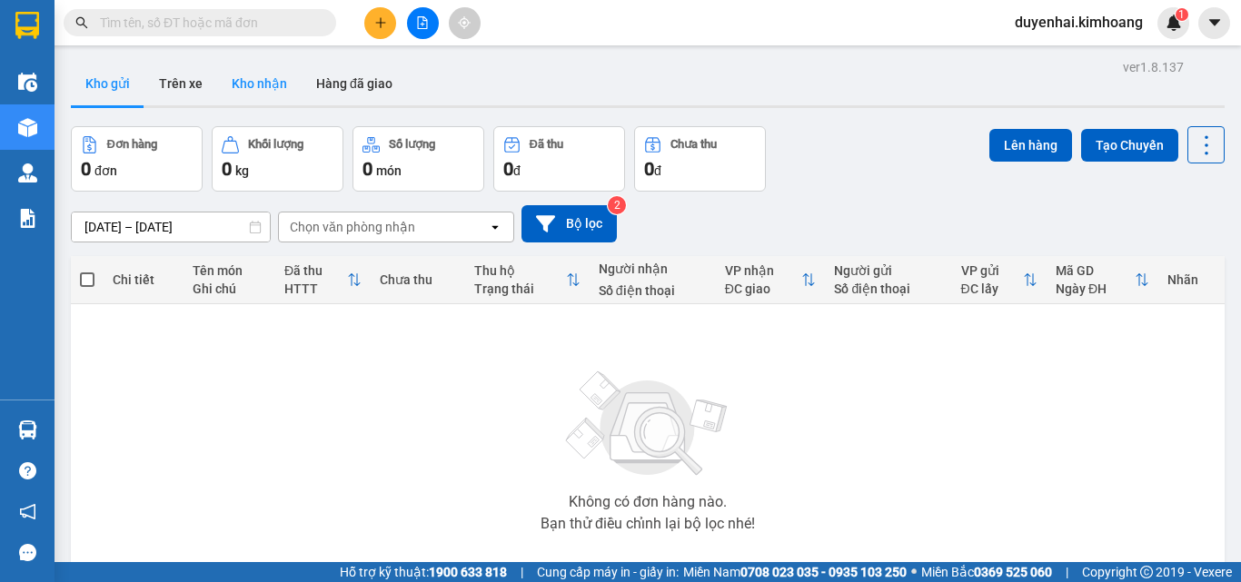
click at [260, 80] on button "Kho nhận" at bounding box center [259, 84] width 84 height 44
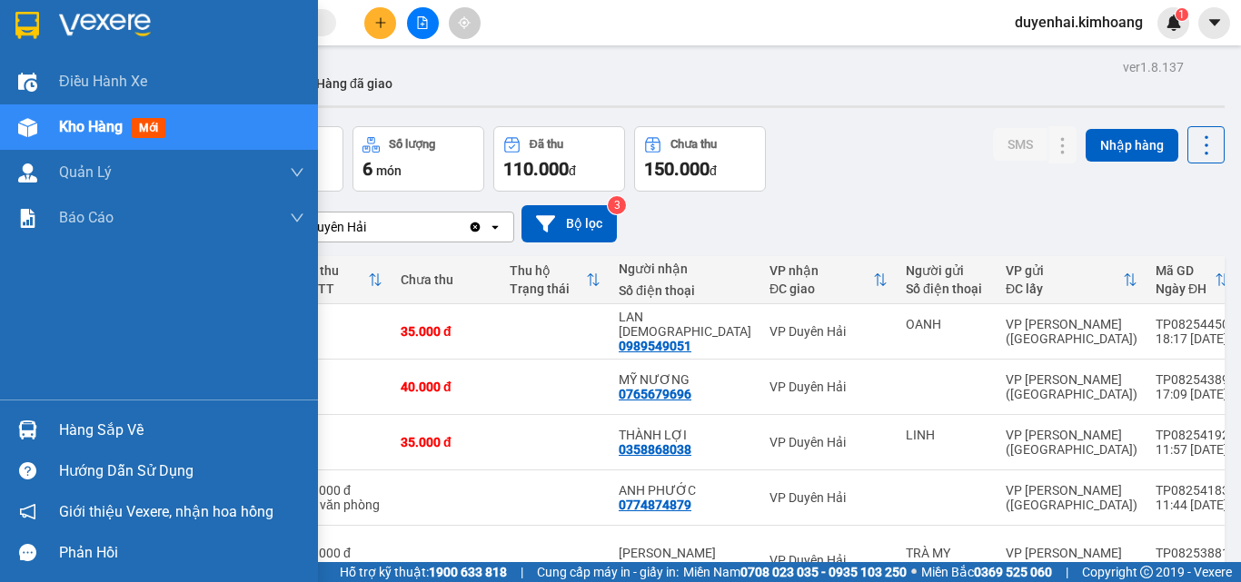
drag, startPoint x: 58, startPoint y: 435, endPoint x: 84, endPoint y: 428, distance: 27.3
click at [59, 435] on div "Hàng sắp về" at bounding box center [159, 430] width 318 height 41
click at [16, 349] on div "Điều hành xe Kho hàng mới Quản [PERSON_NAME] lý chuyến Quản lý khách hàng mới B…" at bounding box center [159, 291] width 318 height 582
click at [94, 434] on div "Hàng sắp về" at bounding box center [181, 430] width 245 height 27
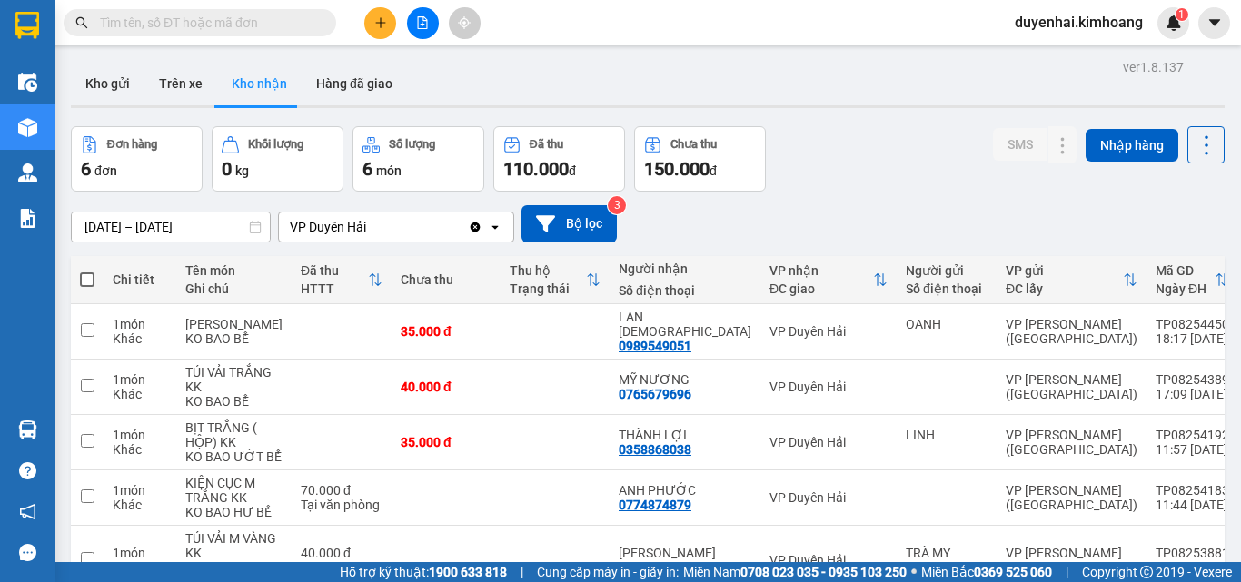
click at [434, 84] on section "Kết quả tìm kiếm ( 0 ) Bộ lọc No Data duyenhai.kimhoang 1 Điều hành xe Kho hàng…" at bounding box center [620, 291] width 1241 height 582
click at [265, 20] on input "text" at bounding box center [207, 23] width 214 height 20
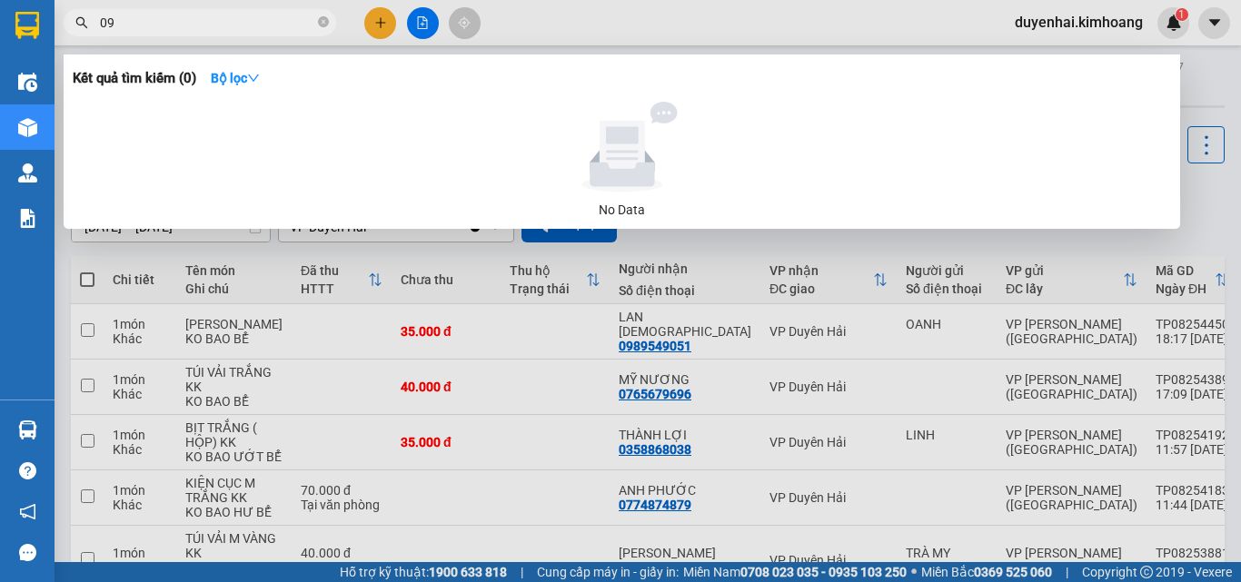
type input "0"
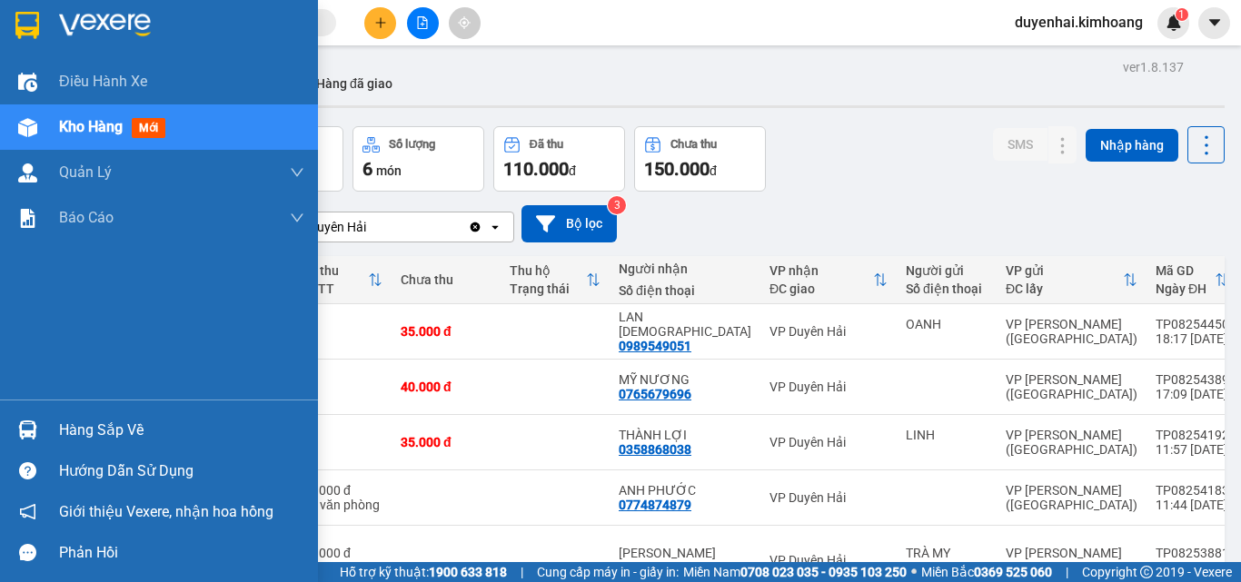
click at [69, 430] on div "Hàng sắp về" at bounding box center [181, 430] width 245 height 27
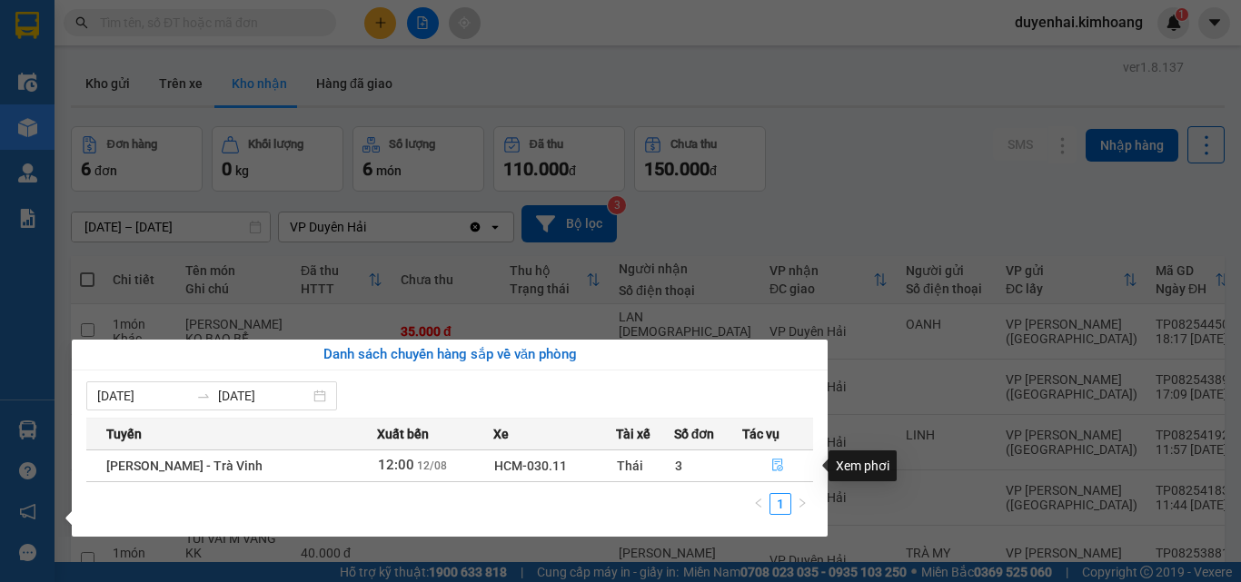
click at [772, 461] on icon "file-done" at bounding box center [777, 466] width 11 height 13
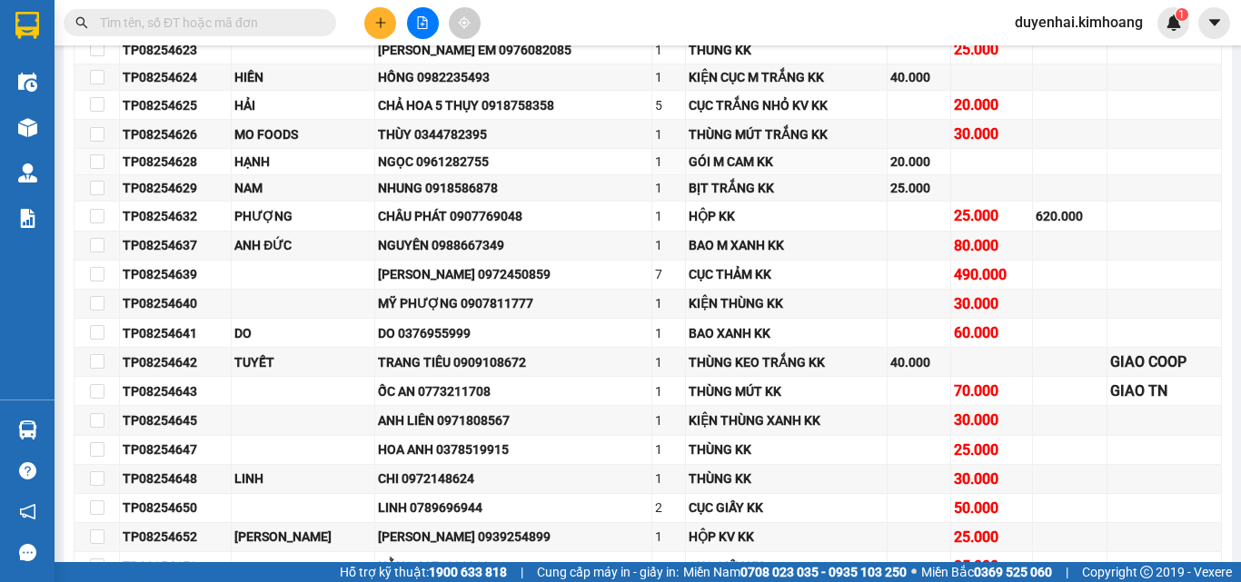
scroll to position [727, 0]
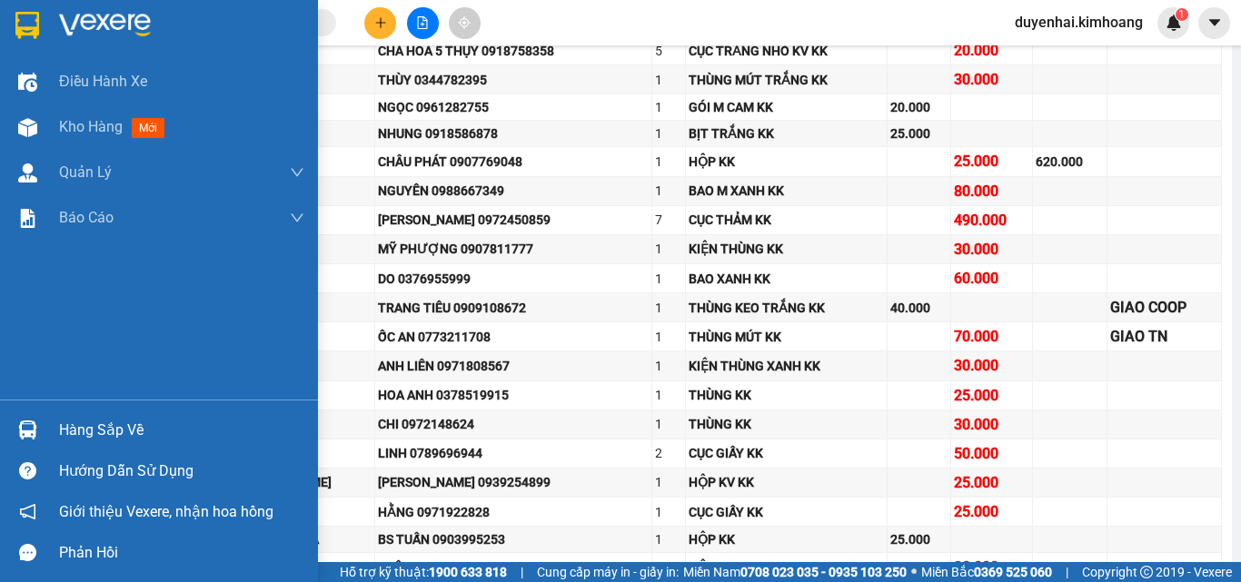
click at [118, 448] on div "Hàng sắp về" at bounding box center [159, 430] width 318 height 41
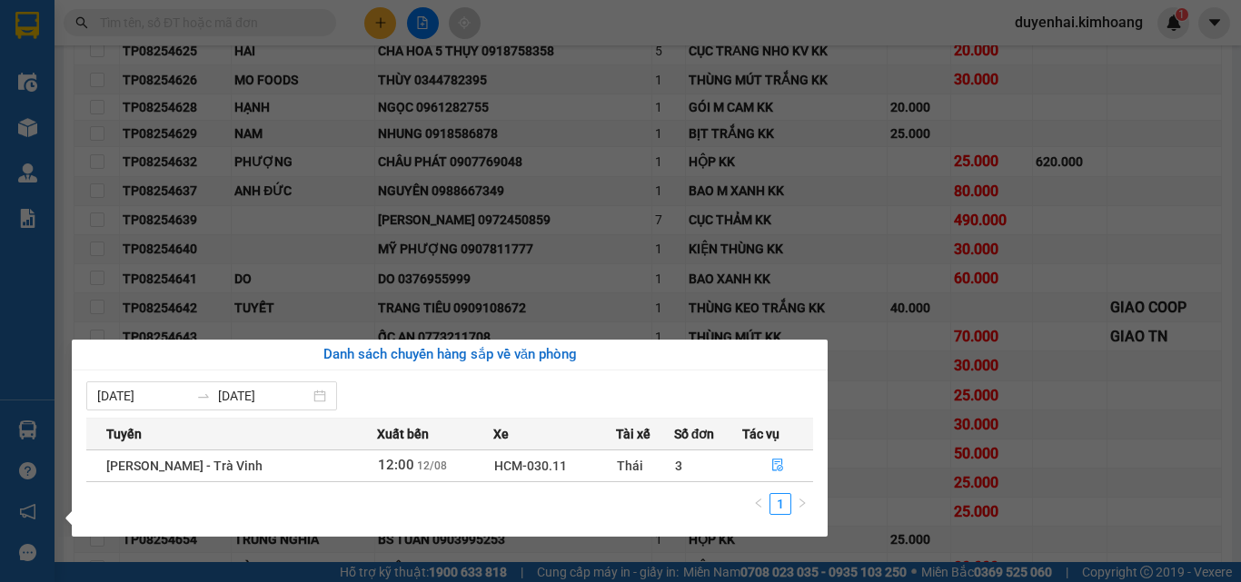
click at [25, 368] on div "Điều hành xe Kho hàng mới Quản [PERSON_NAME] lý chuyến Quản lý khách hàng mới B…" at bounding box center [27, 291] width 54 height 582
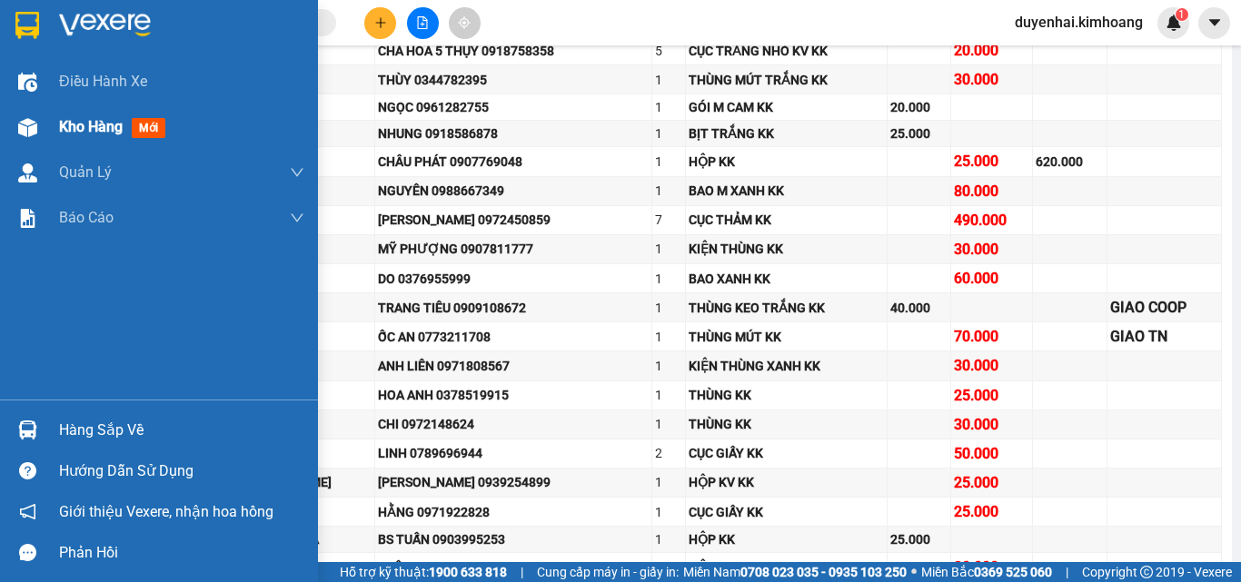
click at [118, 126] on span "Kho hàng" at bounding box center [91, 126] width 64 height 17
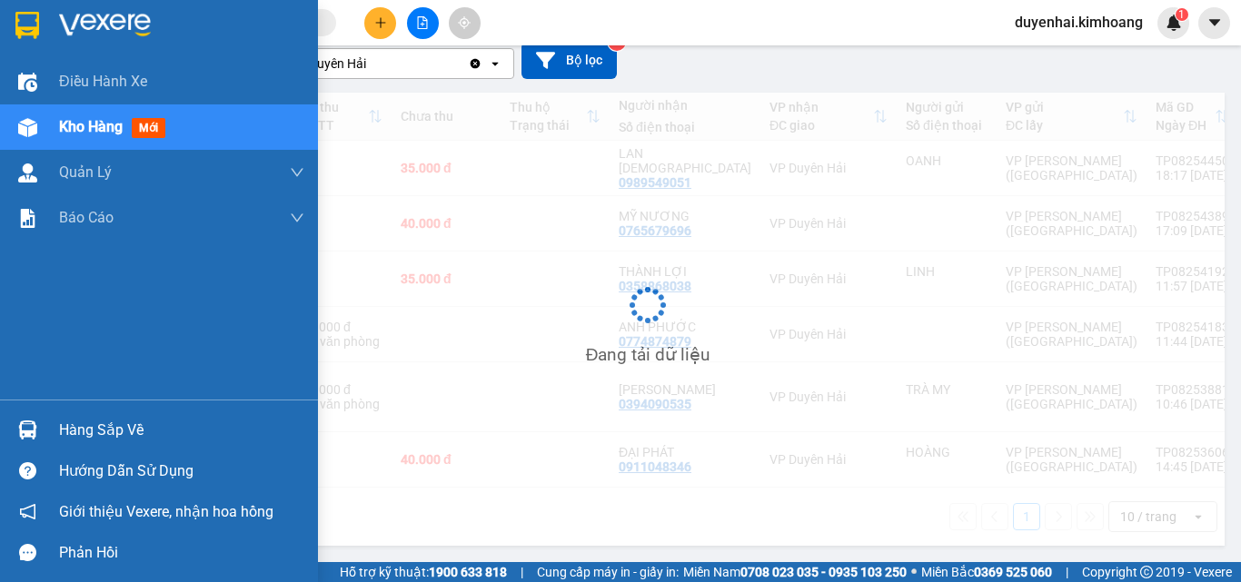
scroll to position [243, 0]
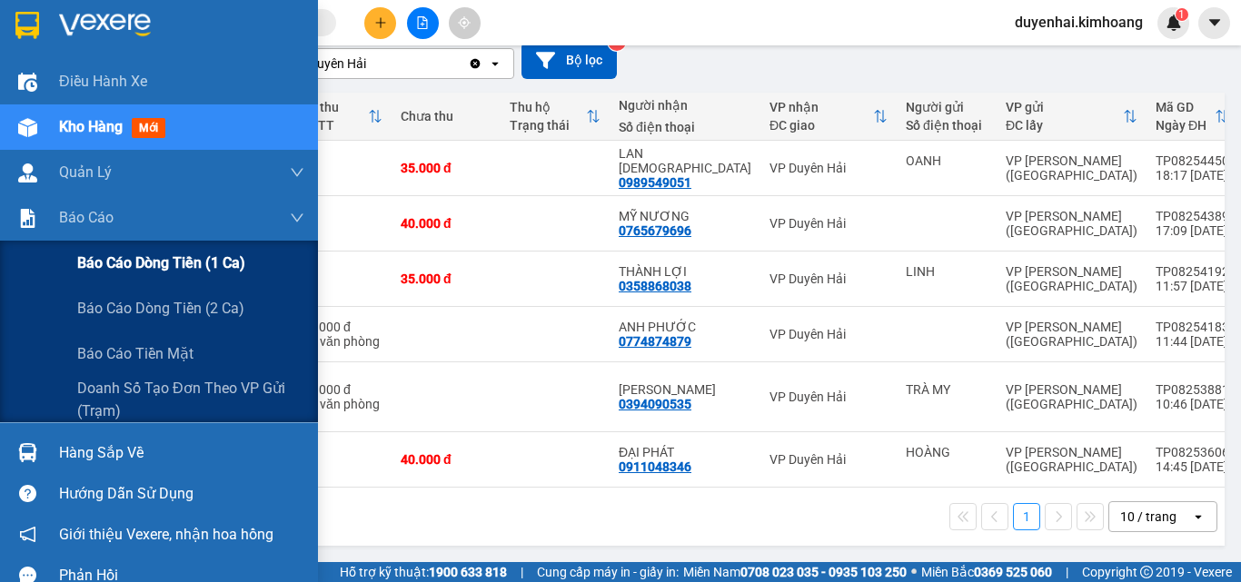
click at [181, 262] on span "Báo cáo dòng tiền (1 ca)" at bounding box center [161, 263] width 168 height 23
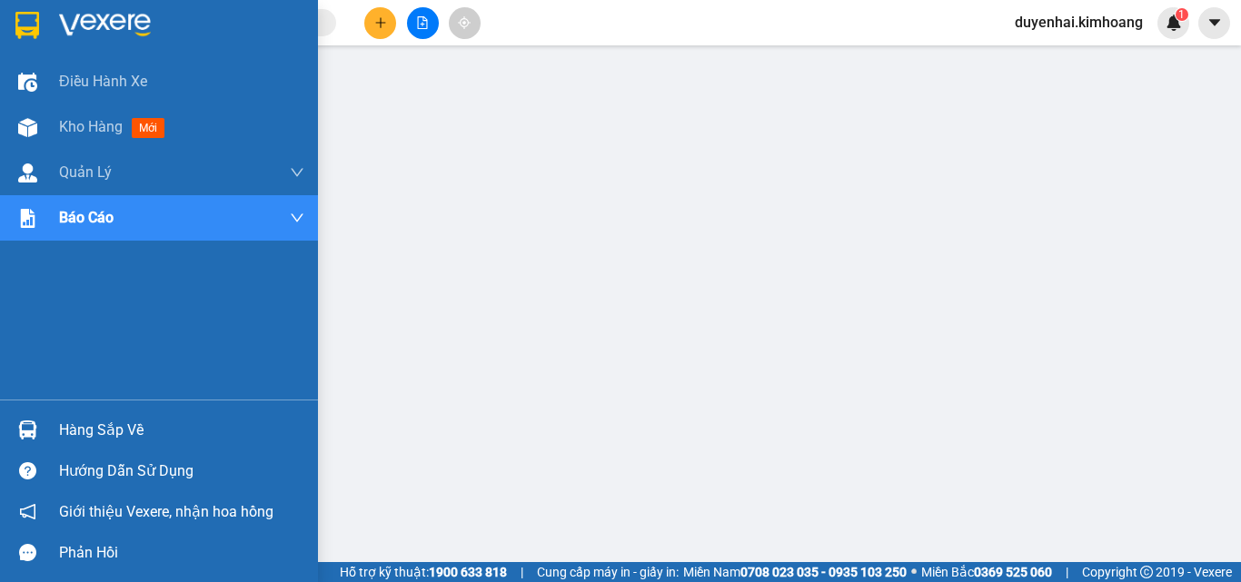
click at [84, 428] on div "Hàng sắp về" at bounding box center [181, 430] width 245 height 27
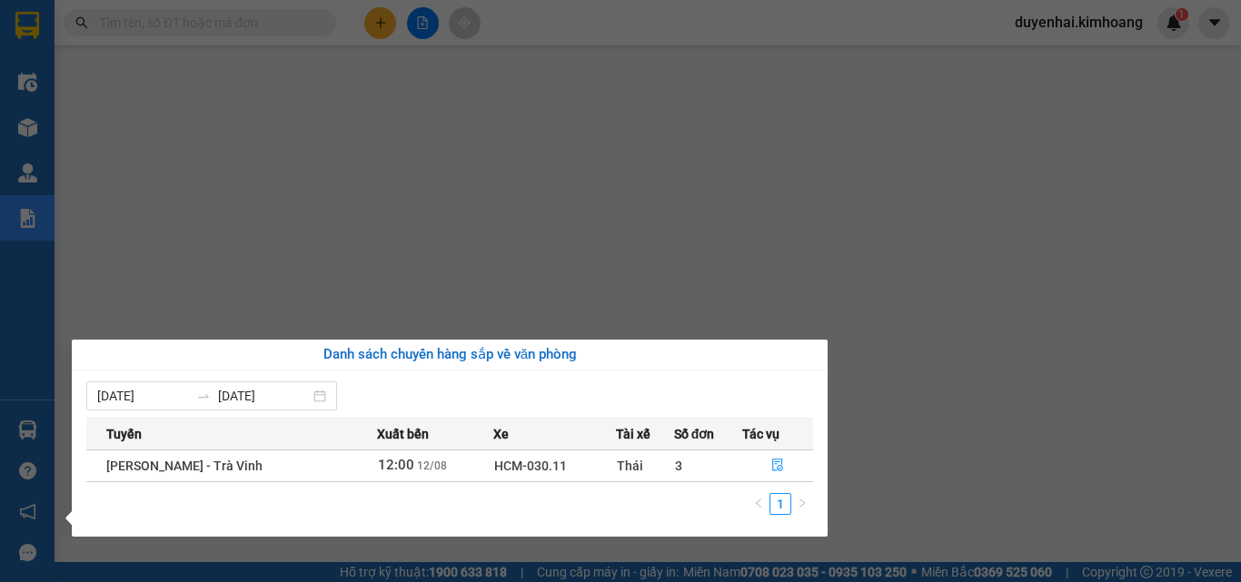
click at [11, 347] on div "Điều hành xe Kho hàng mới Quản [PERSON_NAME] lý chuyến Quản lý khách hàng mới B…" at bounding box center [27, 291] width 54 height 582
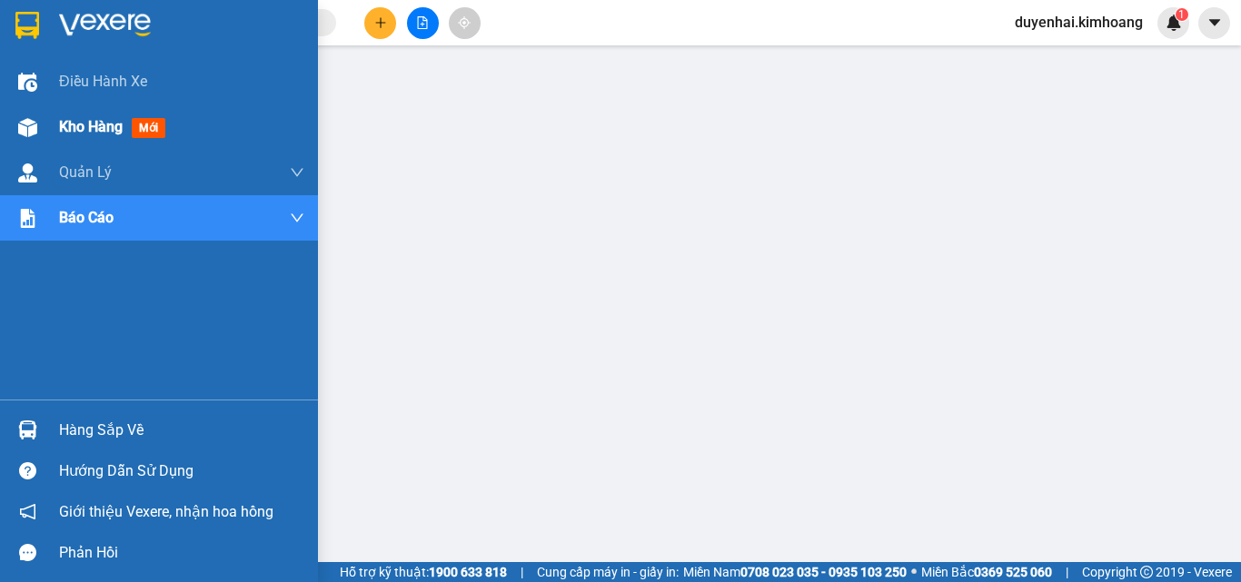
click at [85, 123] on span "Kho hàng" at bounding box center [91, 126] width 64 height 17
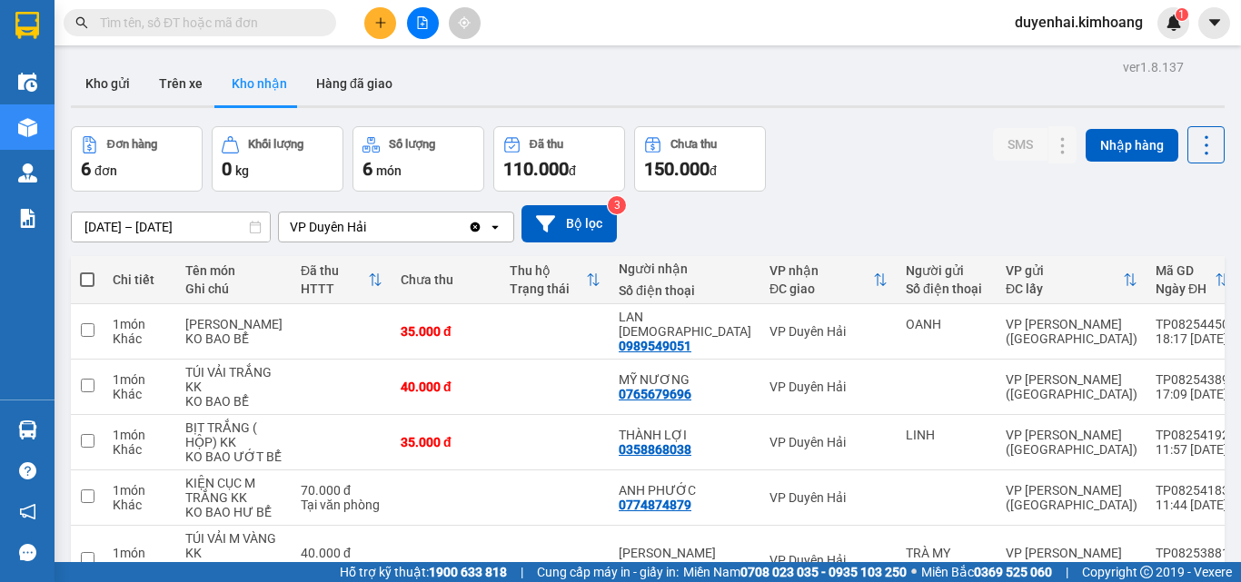
click at [243, 26] on input "text" at bounding box center [207, 23] width 214 height 20
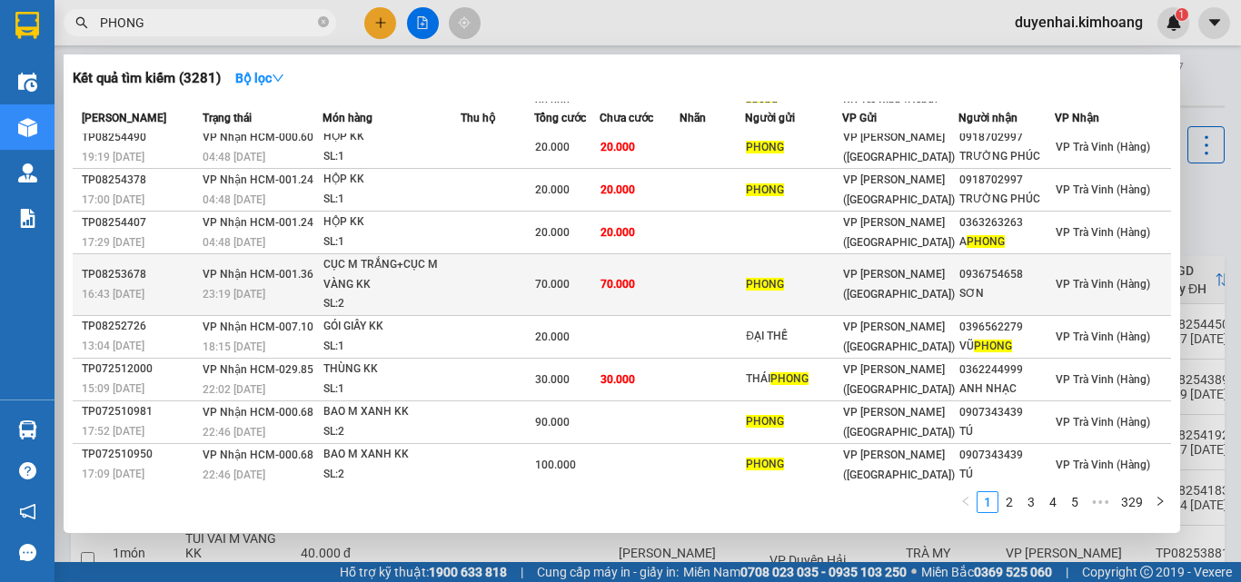
scroll to position [100, 0]
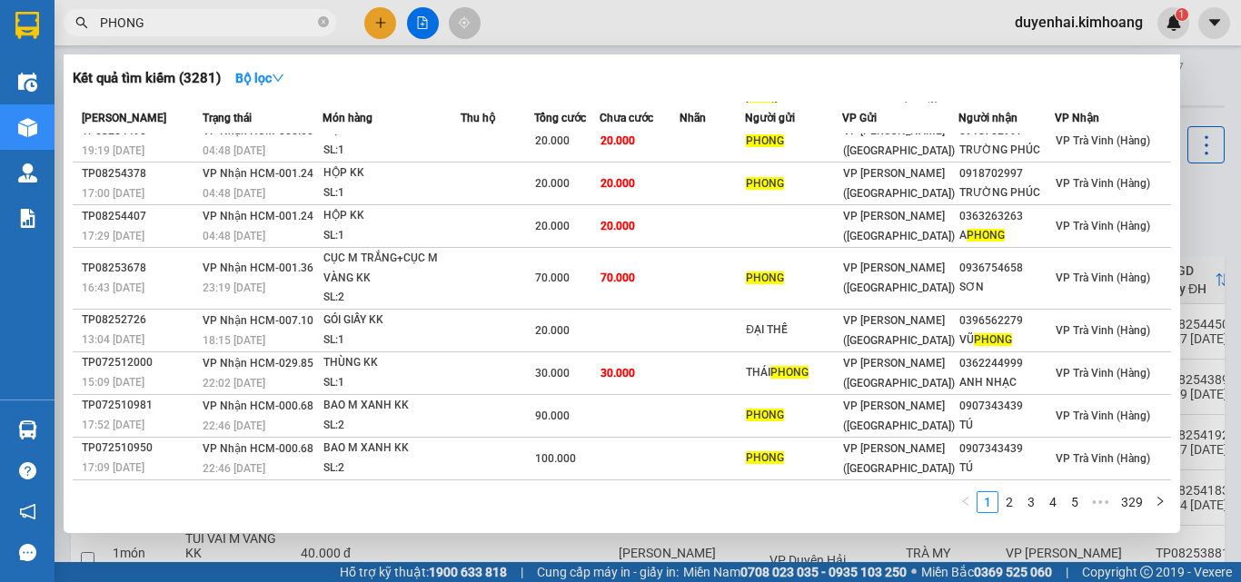
type input "PHONG"
click at [1193, 206] on div at bounding box center [620, 291] width 1241 height 582
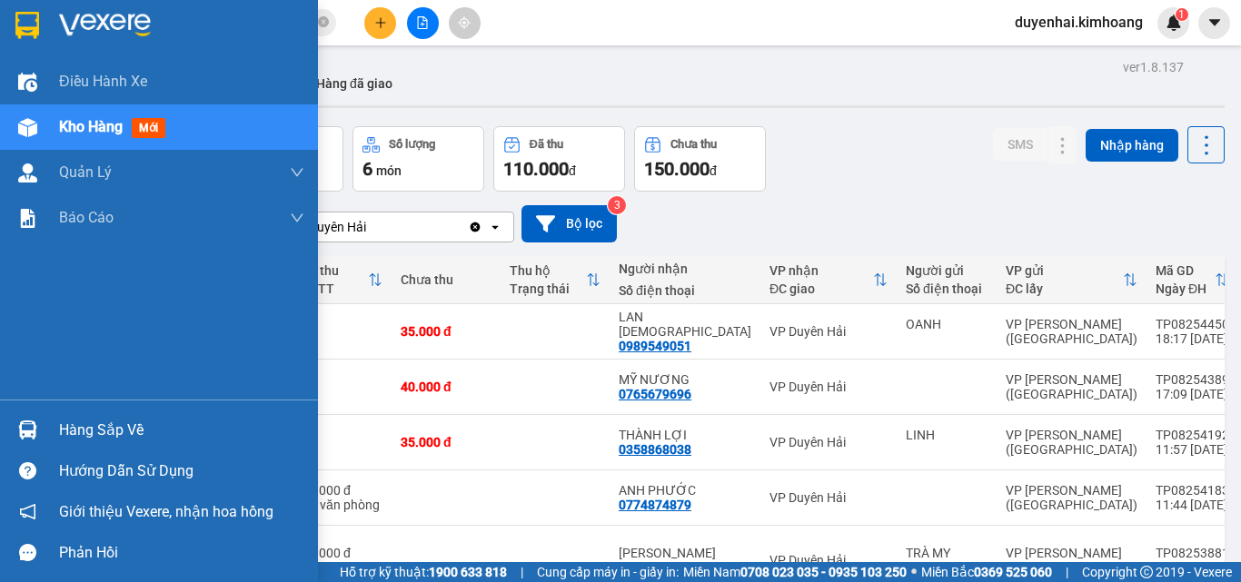
click at [119, 418] on div "Hàng sắp về" at bounding box center [181, 430] width 245 height 27
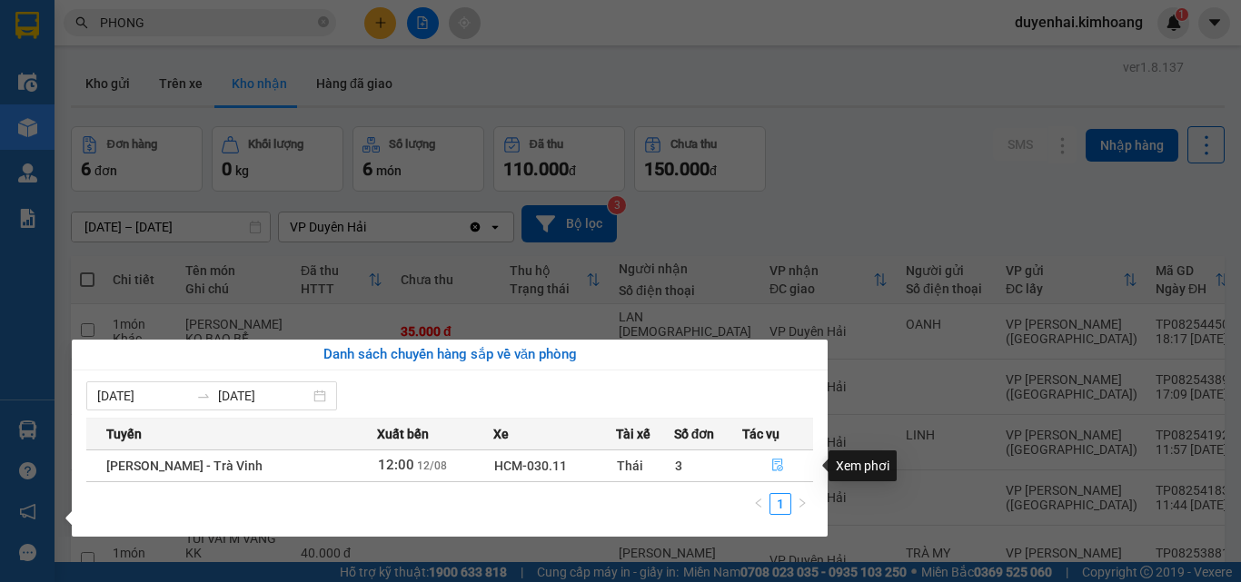
click at [775, 475] on button "button" at bounding box center [778, 465] width 70 height 29
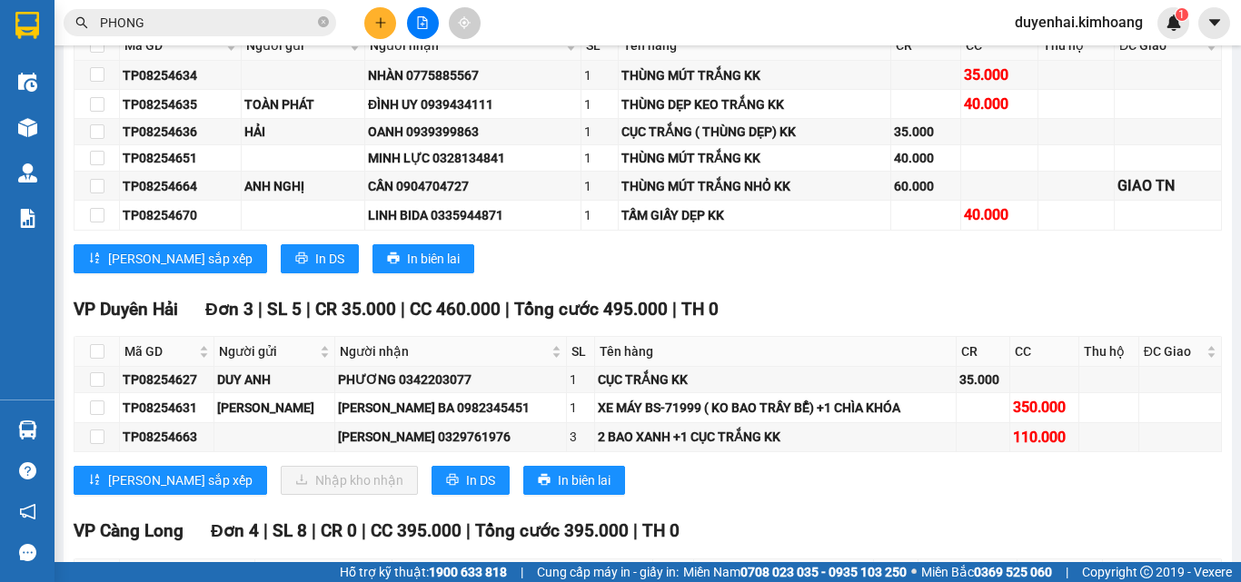
scroll to position [2089, 0]
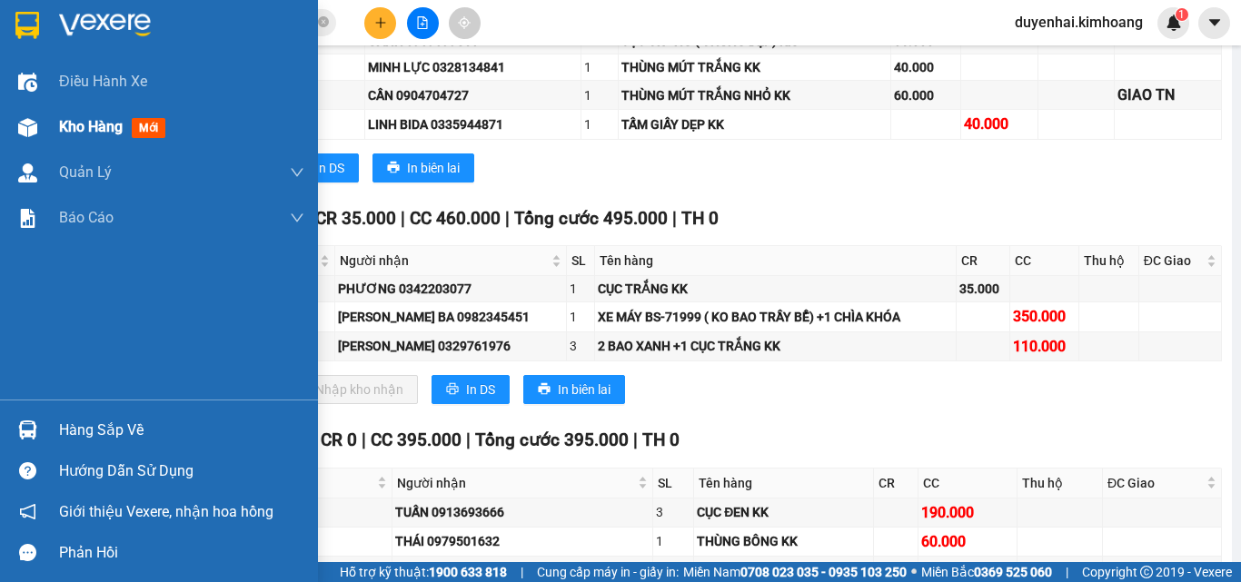
click at [74, 134] on span "Kho hàng" at bounding box center [91, 126] width 64 height 17
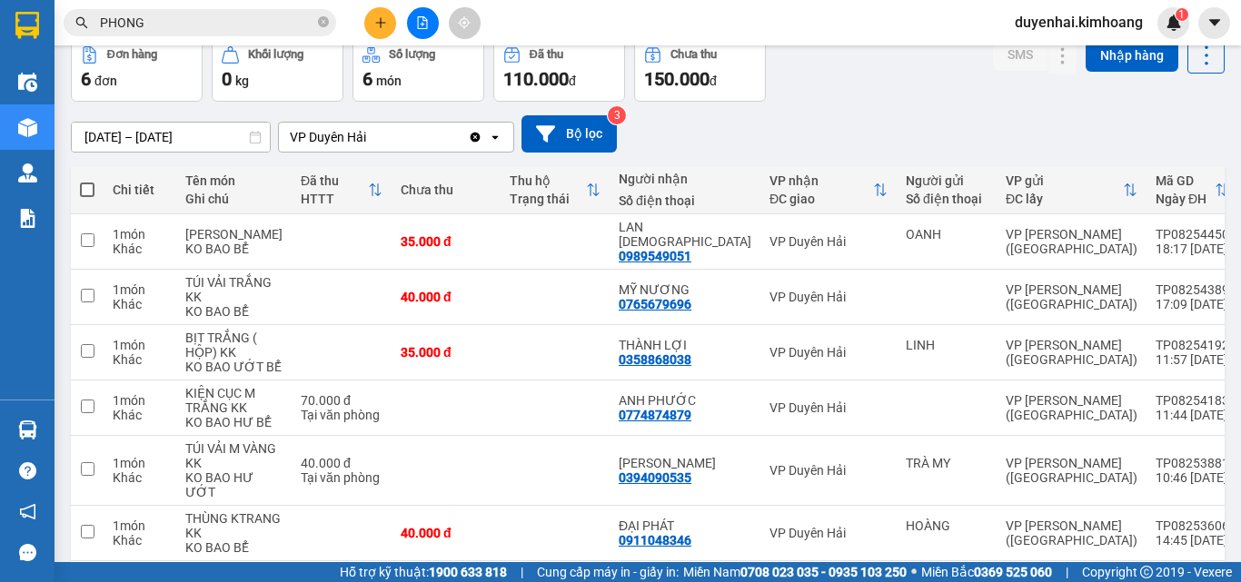
scroll to position [62, 0]
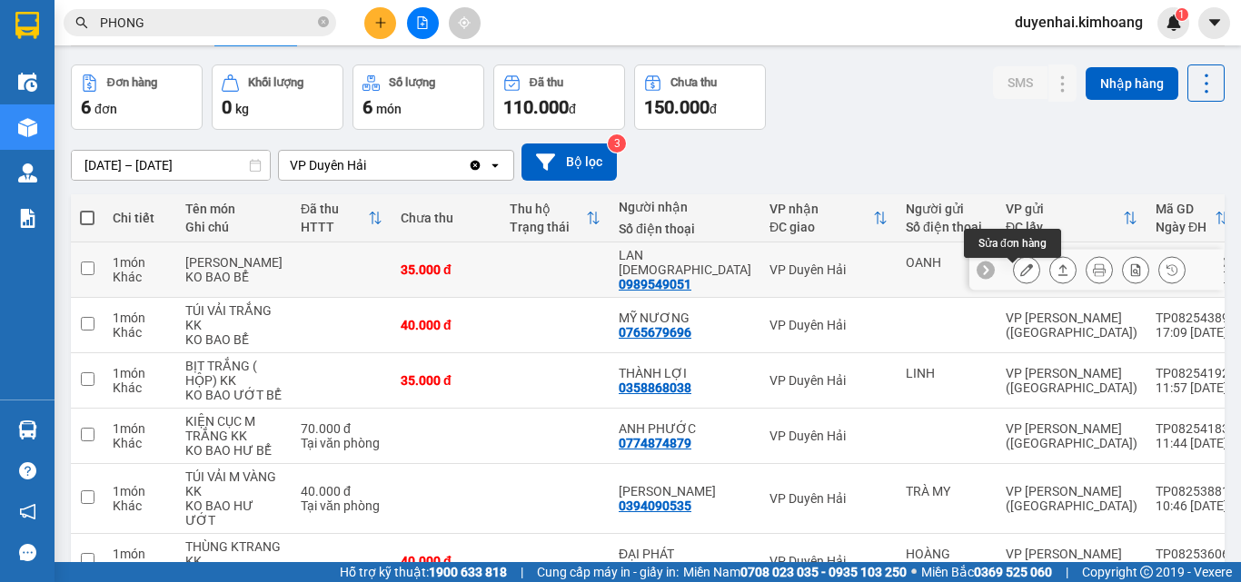
click at [1020, 276] on icon at bounding box center [1026, 269] width 13 height 13
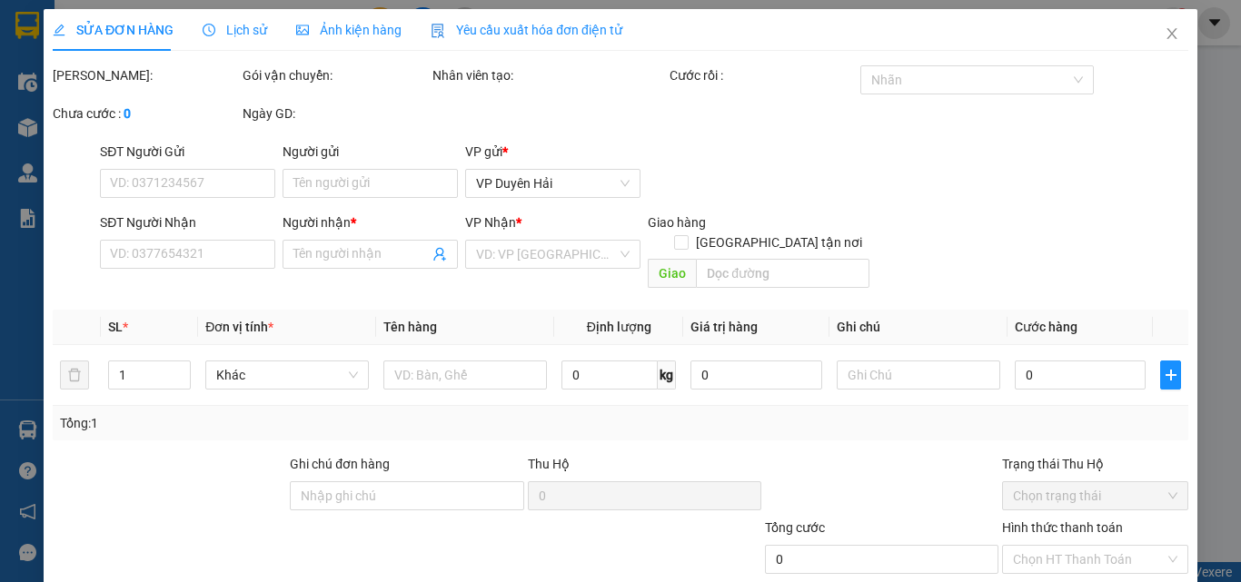
type input "OANH"
type input "0989549051"
type input "LAN [DEMOGRAPHIC_DATA]"
type input "35.000"
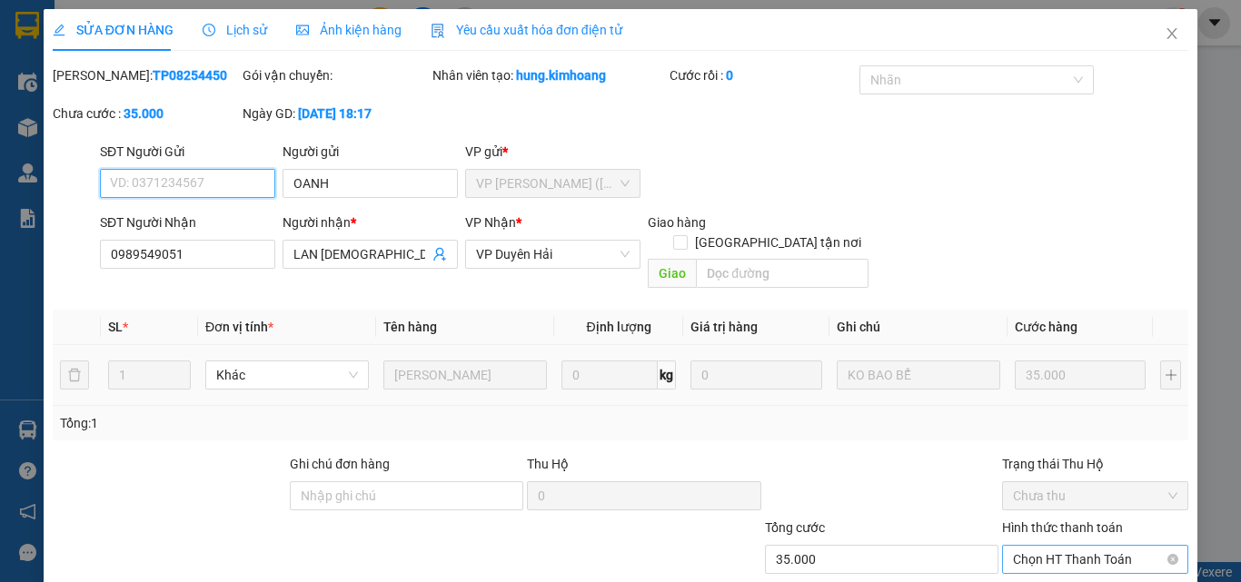
scroll to position [94, 0]
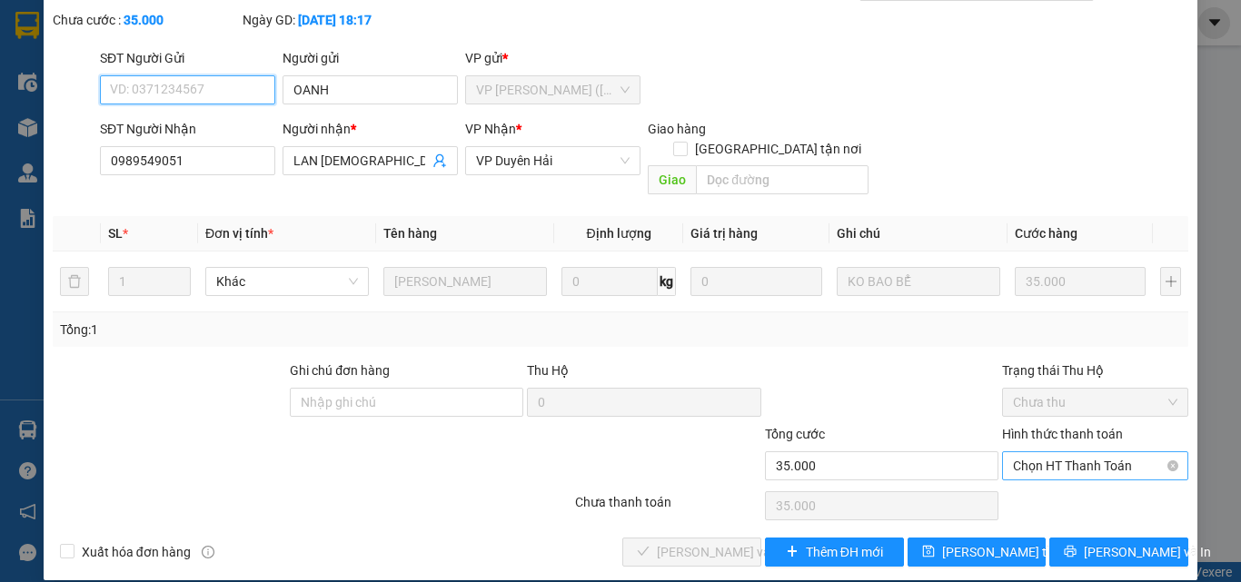
click at [1027, 452] on span "Chọn HT Thanh Toán" at bounding box center [1095, 465] width 164 height 27
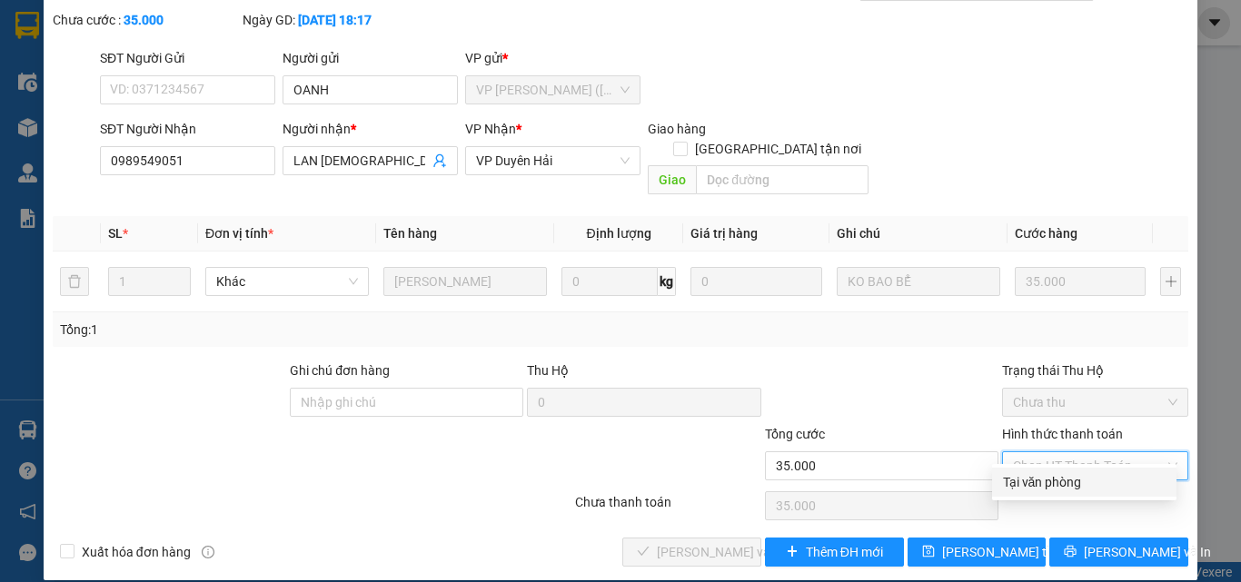
click at [1022, 484] on div "Tại văn phòng" at bounding box center [1084, 482] width 163 height 20
type input "0"
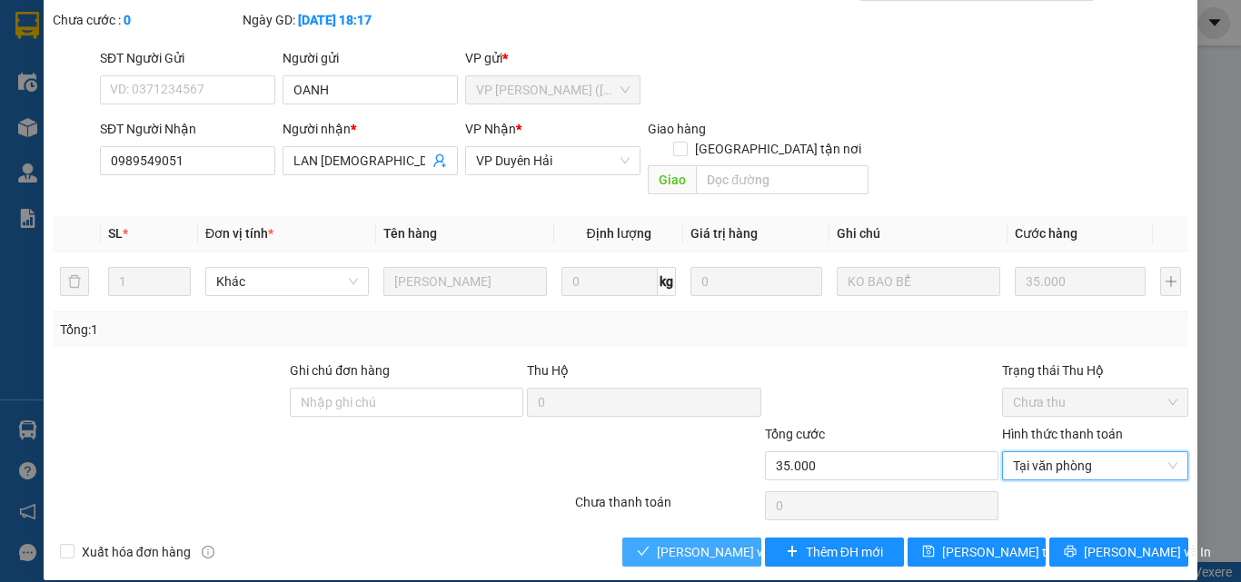
click at [693, 542] on span "[PERSON_NAME] và Giao hàng" at bounding box center [744, 552] width 174 height 20
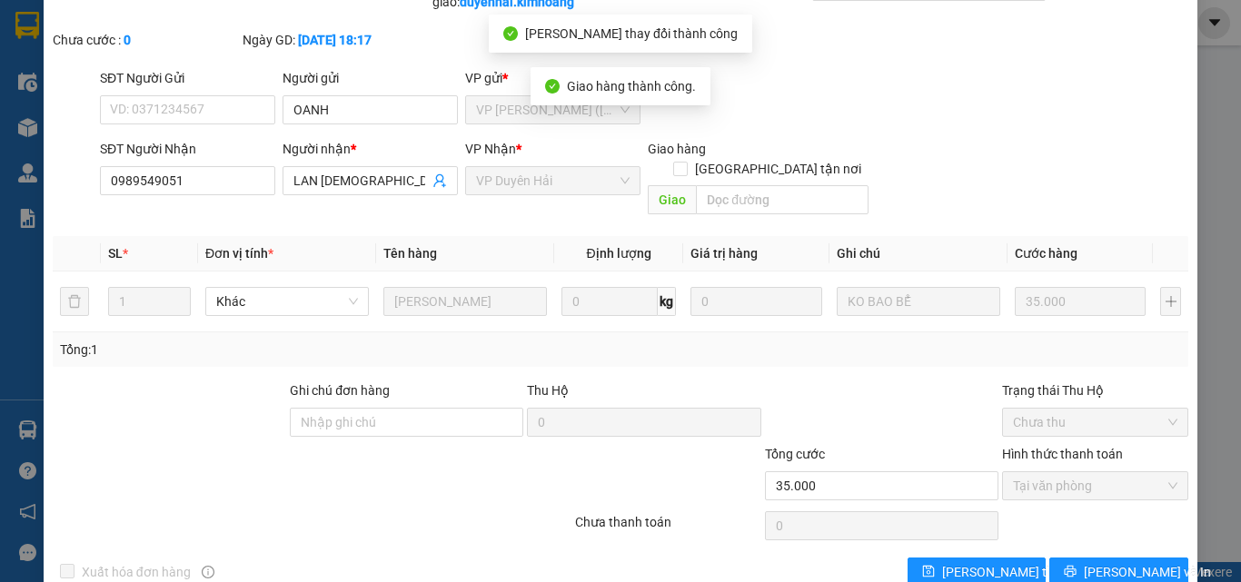
scroll to position [0, 0]
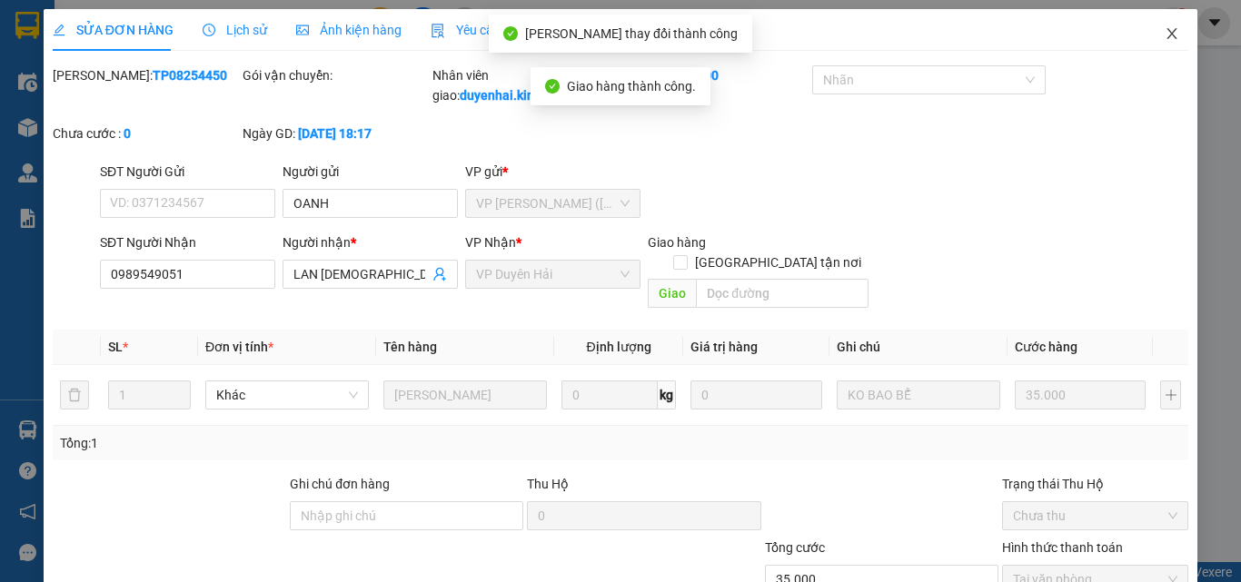
click at [1164, 28] on icon "close" at bounding box center [1171, 33] width 15 height 15
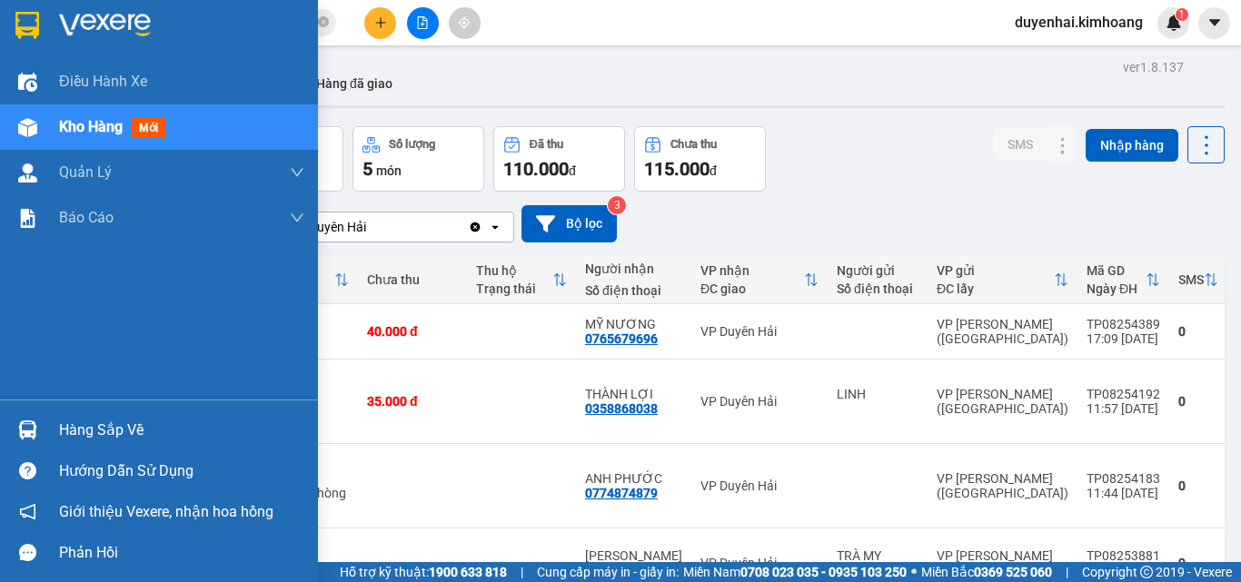
click at [117, 436] on div "Hàng sắp về" at bounding box center [181, 430] width 245 height 27
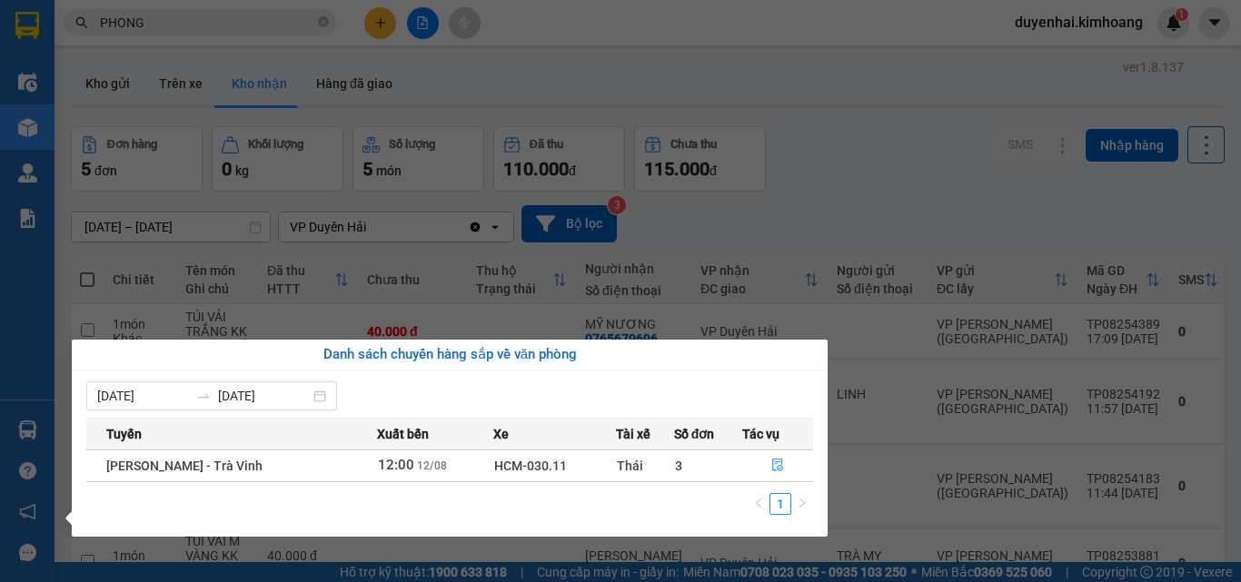
click at [823, 160] on section "Kết quả tìm kiếm ( 3281 ) Bộ lọc Mã ĐH Trạng thái Món hàng Thu hộ Tổng cước Chư…" at bounding box center [620, 291] width 1241 height 582
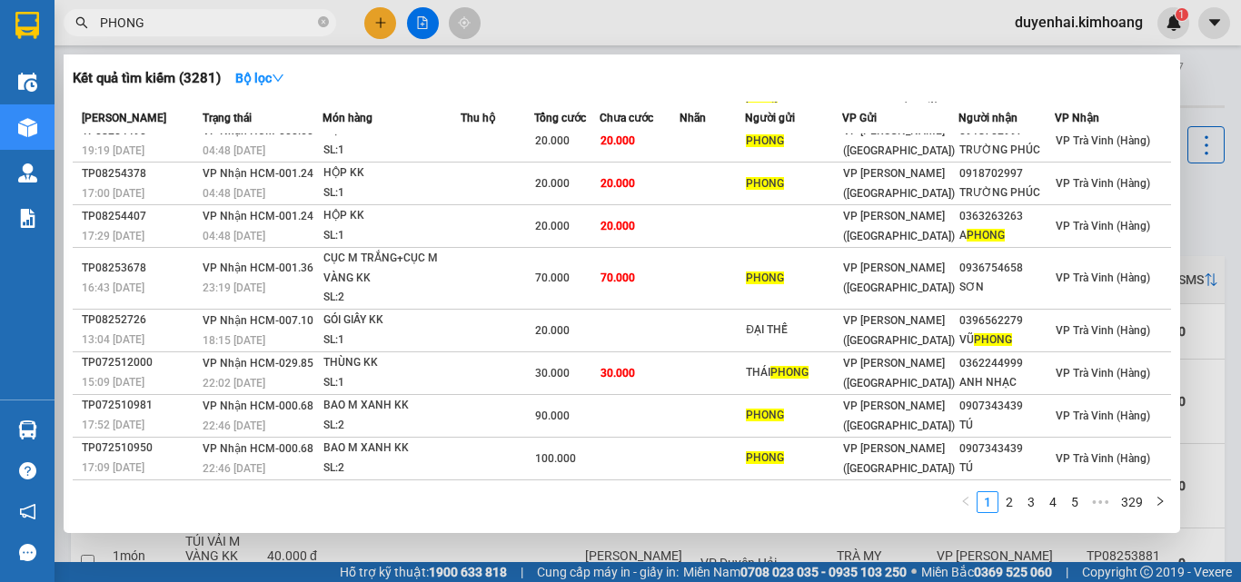
click at [209, 17] on input "PHONG" at bounding box center [207, 23] width 214 height 20
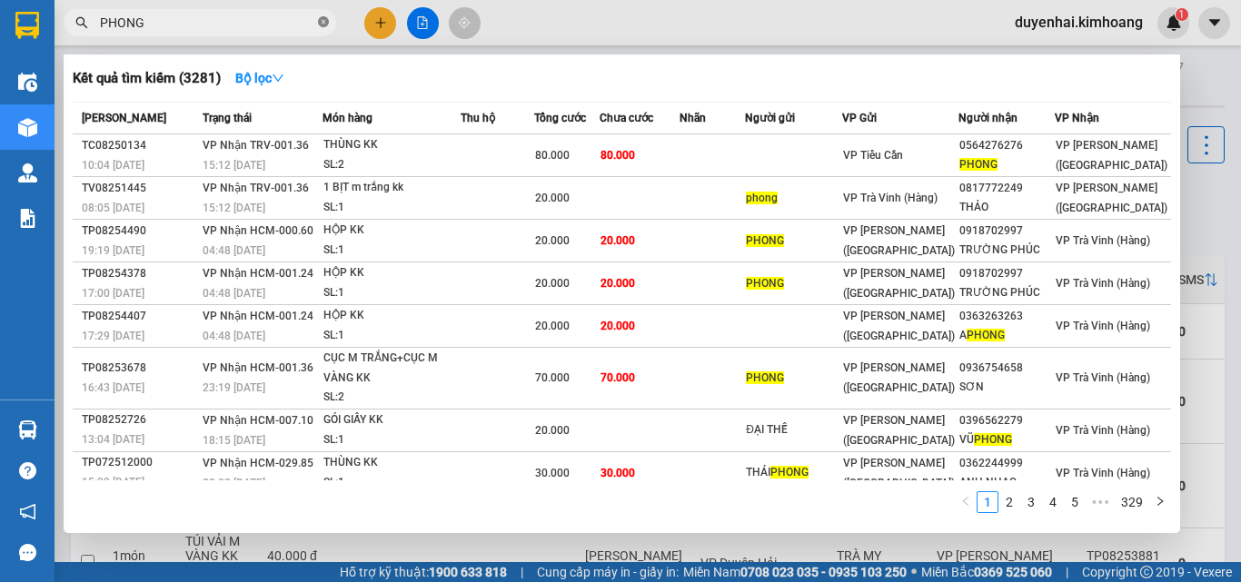
click at [325, 16] on span at bounding box center [323, 23] width 11 height 17
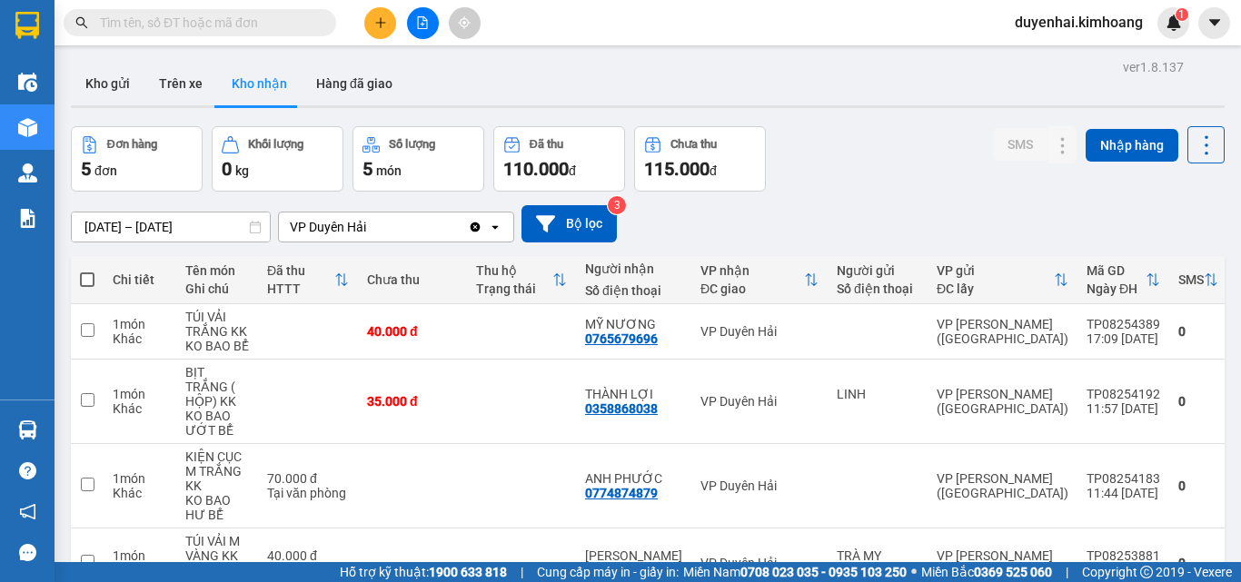
click at [290, 18] on input "text" at bounding box center [207, 23] width 214 height 20
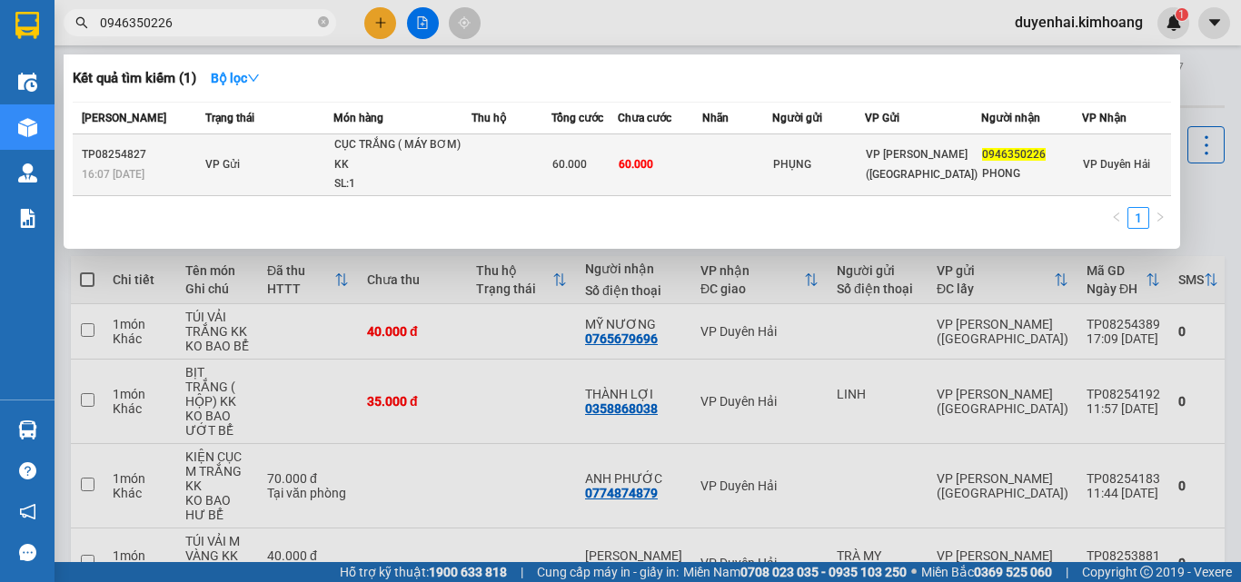
type input "0946350226"
click at [732, 164] on td at bounding box center [737, 165] width 70 height 62
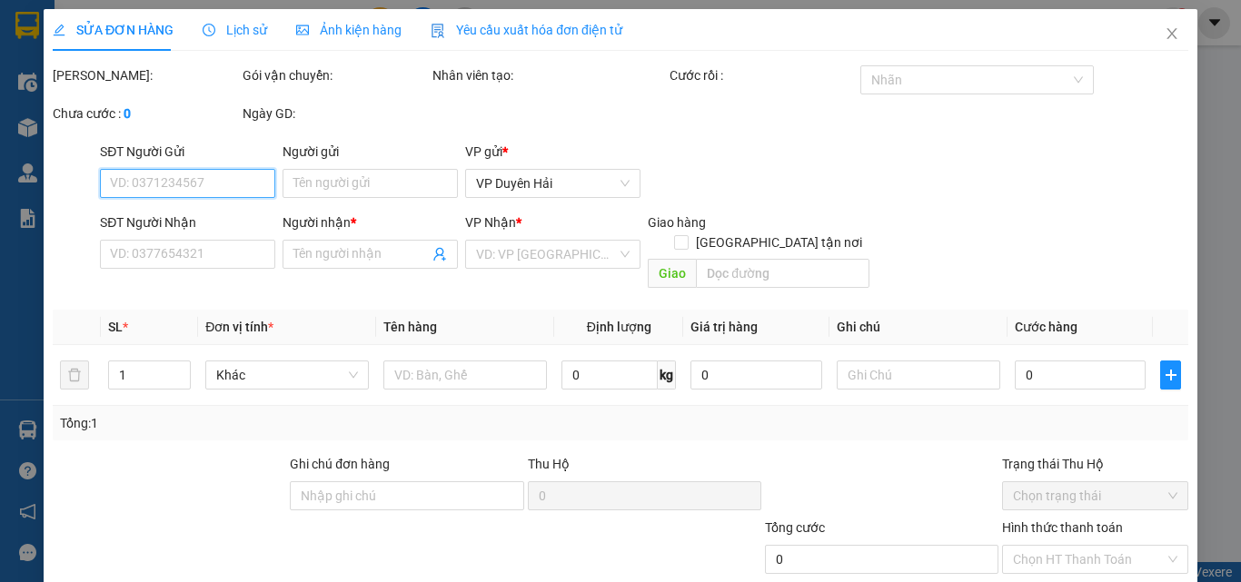
type input "PHỤNG"
type input "0946350226"
type input "PHONG"
type input "60.000"
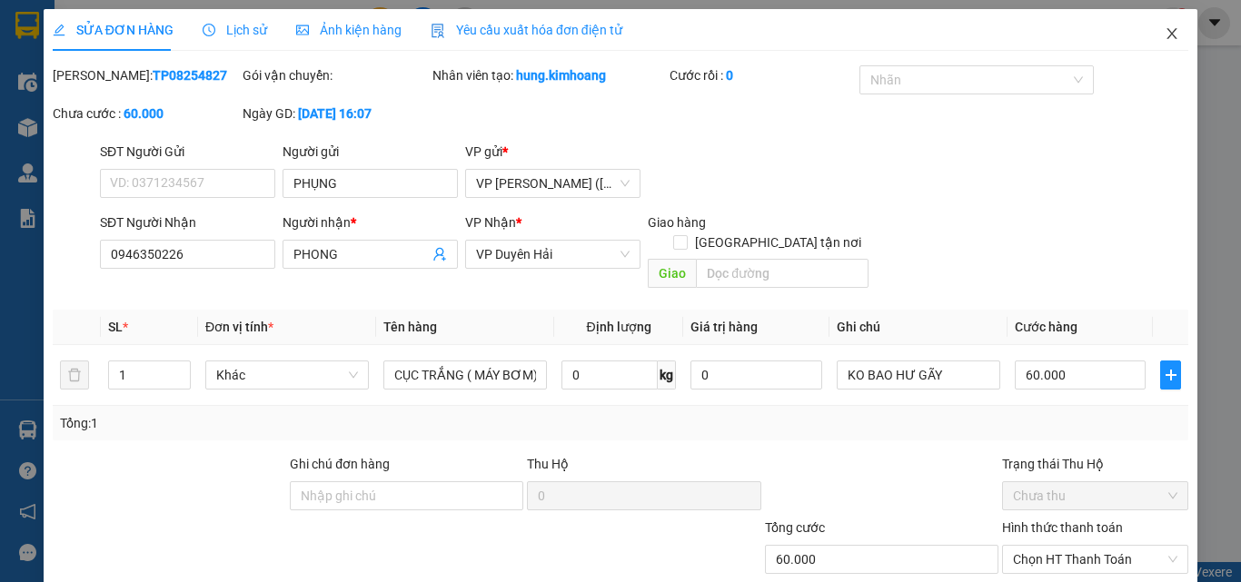
click at [1164, 31] on icon "close" at bounding box center [1171, 33] width 15 height 15
